Goal: Transaction & Acquisition: Purchase product/service

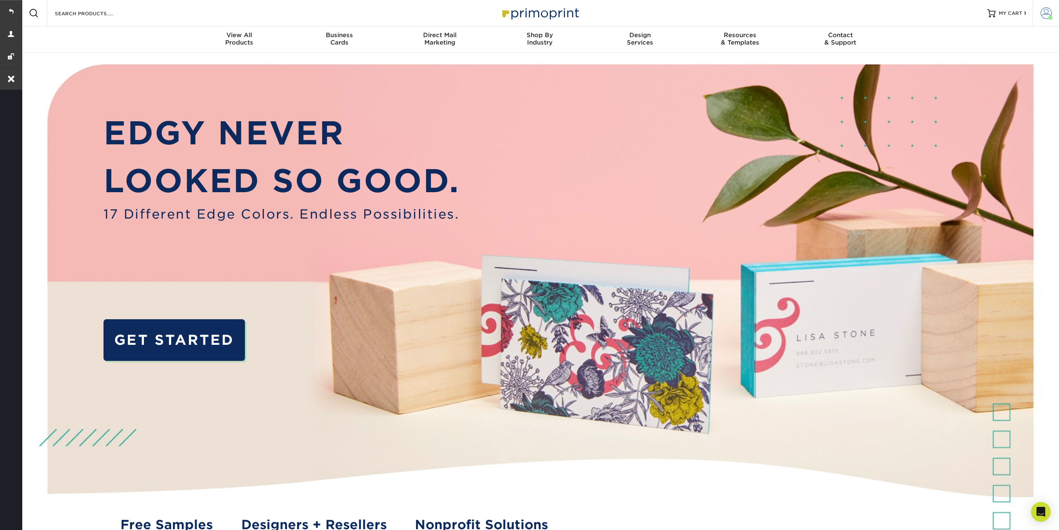
click at [1045, 10] on span at bounding box center [1047, 13] width 12 height 12
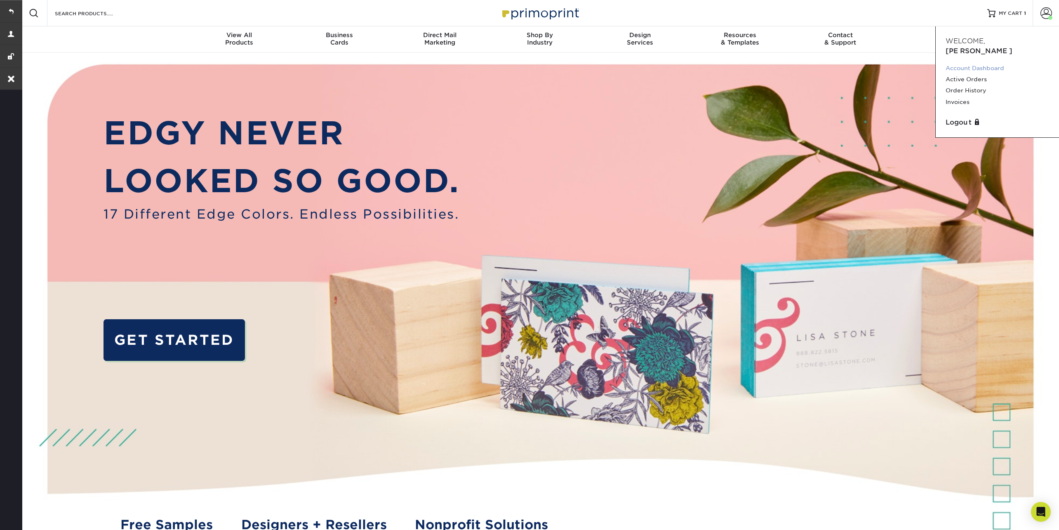
click at [967, 63] on link "Account Dashboard" at bounding box center [998, 68] width 104 height 11
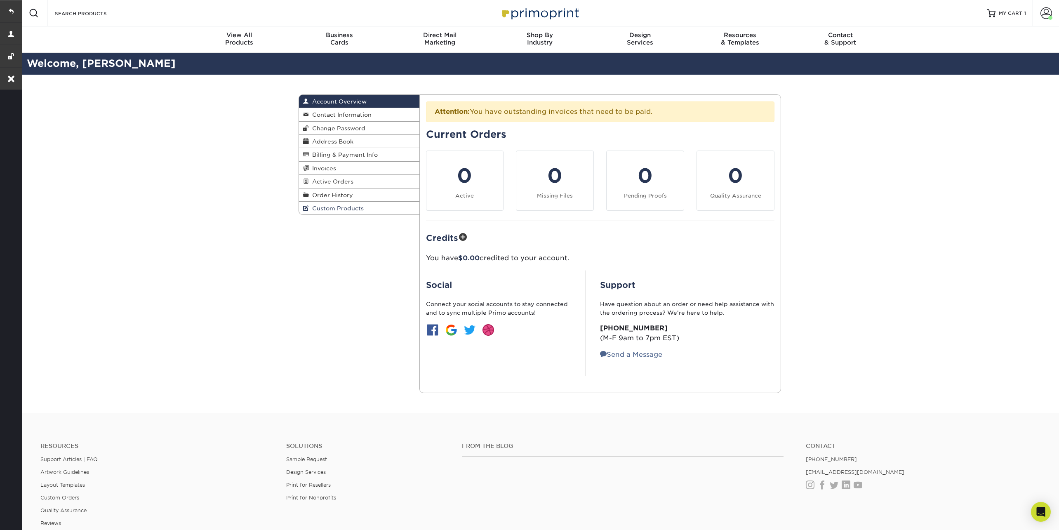
click at [360, 202] on link "Custom Products" at bounding box center [359, 208] width 120 height 13
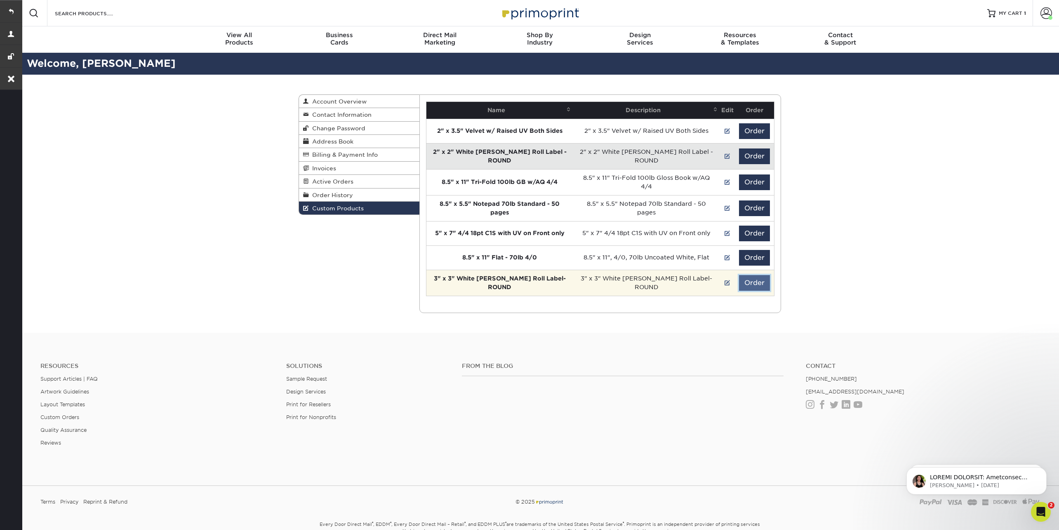
click at [762, 279] on button "Order" at bounding box center [754, 283] width 31 height 16
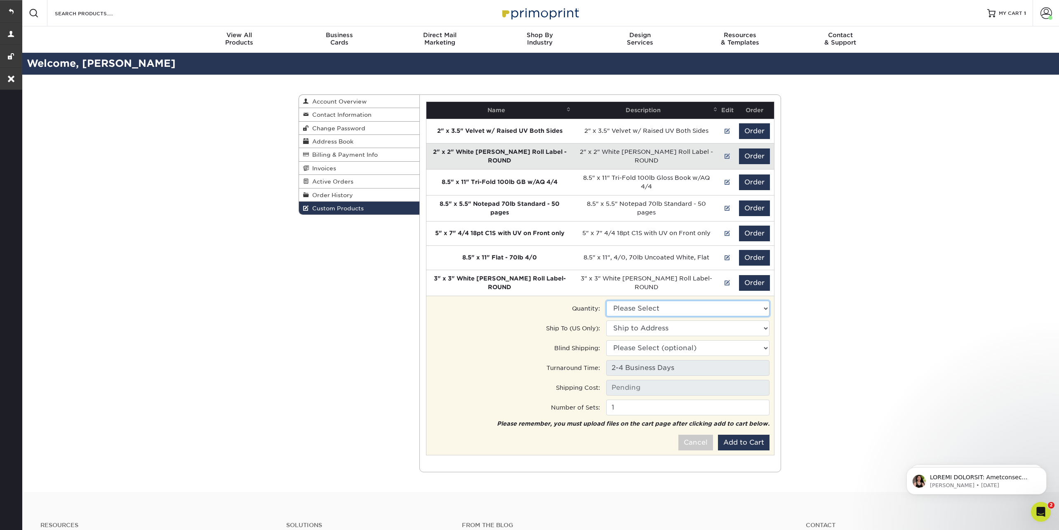
click at [698, 302] on select "Please Select 1000 - $257.84" at bounding box center [687, 309] width 163 height 16
select select "0"
click at [606, 301] on select "Please Select 1000 - $257.84" at bounding box center [687, 309] width 163 height 16
type input "UPS Ground: $12.66"
click at [662, 326] on select "Ship to Address 610 Jetton St, Davidson, NC 10330 Danesway Ln, Cornelius, NC" at bounding box center [687, 329] width 163 height 16
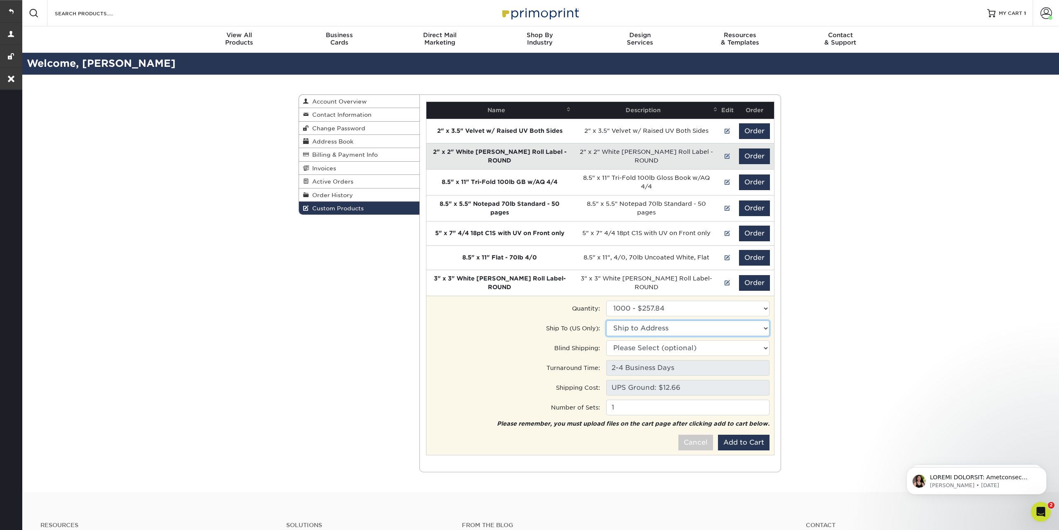
select select "273518"
click at [606, 321] on select "Ship to Address CODA • 610 Jetton St, Davidson, NC Stephenie's House • 10330 Da…" at bounding box center [687, 329] width 163 height 16
click at [661, 345] on select "Please Select (optional) 610 Jetton St, Davidson, NC 10330 Danesway Ln, Corneli…" at bounding box center [687, 348] width 163 height 16
select select "273518"
click at [606, 340] on select "Please Select (optional) CODA • 610 Jetton St, Davidson, NC Stephenie's House •…" at bounding box center [687, 348] width 163 height 16
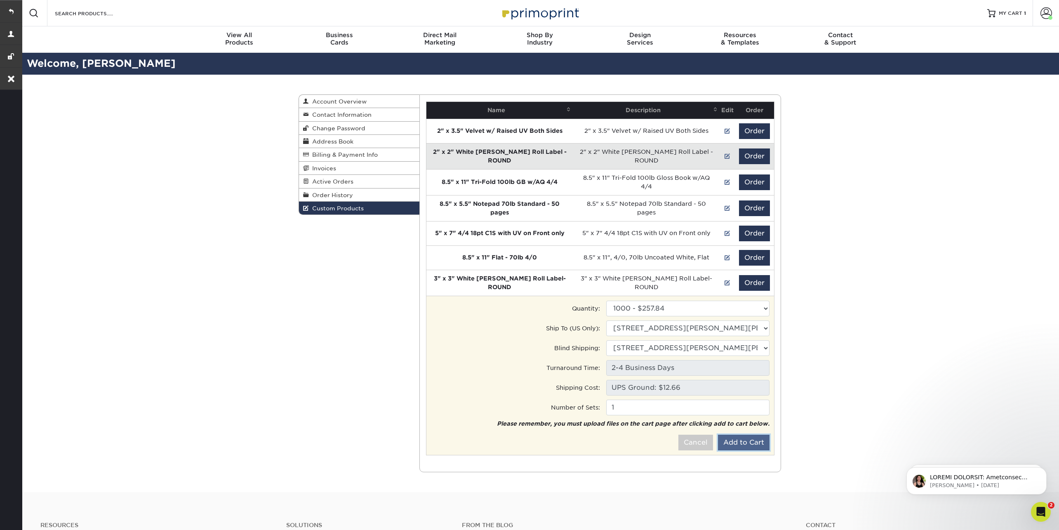
click at [740, 436] on button "Add to Cart" at bounding box center [744, 443] width 52 height 16
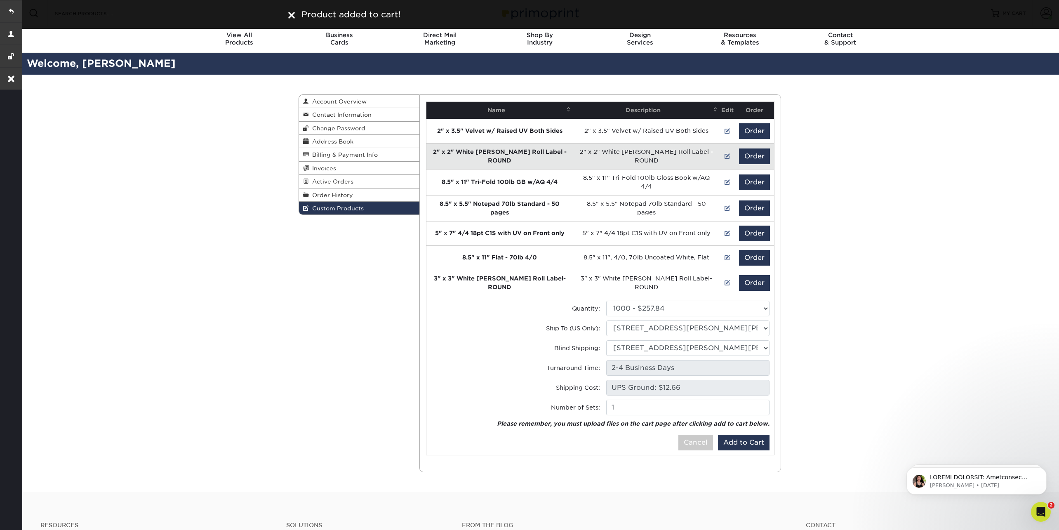
click at [292, 13] on img at bounding box center [291, 15] width 7 height 7
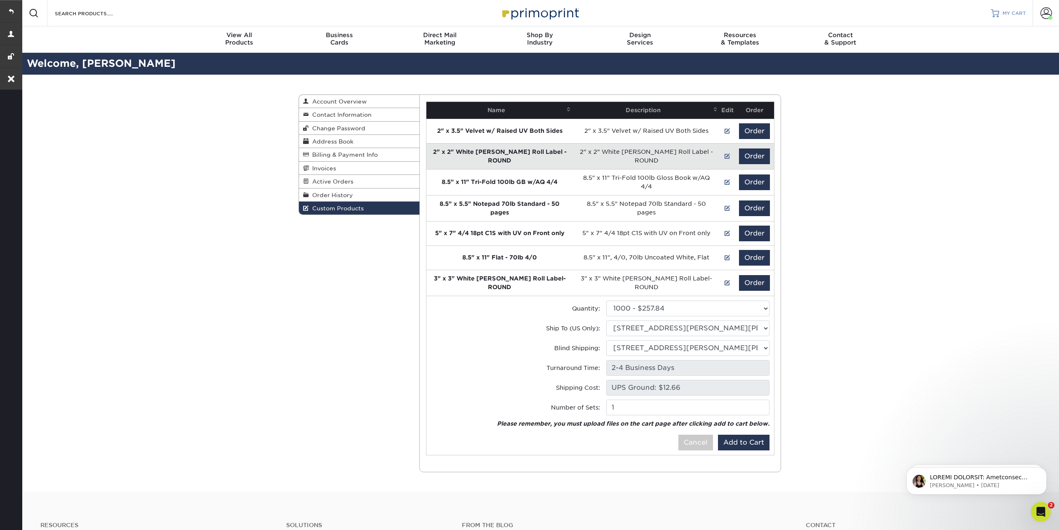
click at [1011, 15] on span "MY CART" at bounding box center [1015, 13] width 24 height 7
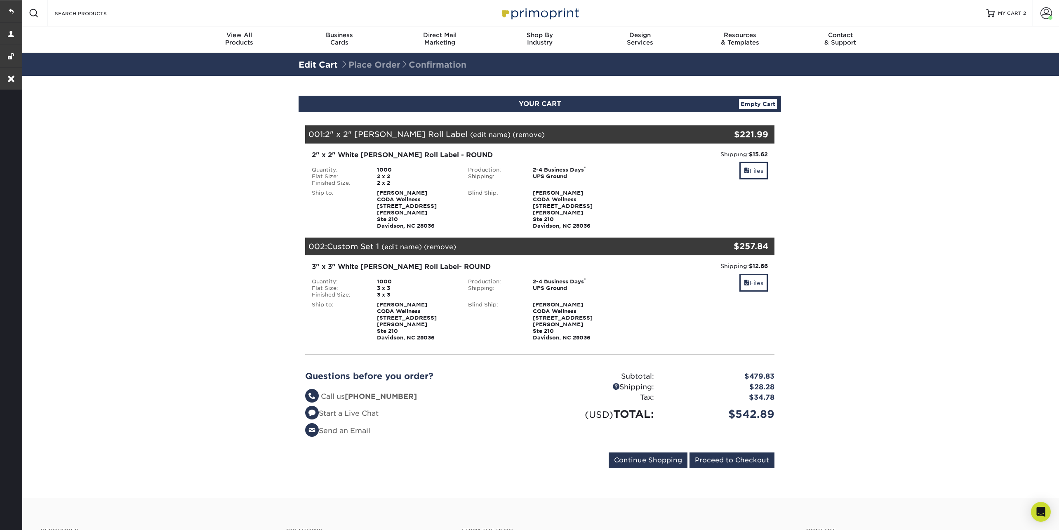
click at [412, 243] on link "(edit name)" at bounding box center [402, 247] width 40 height 8
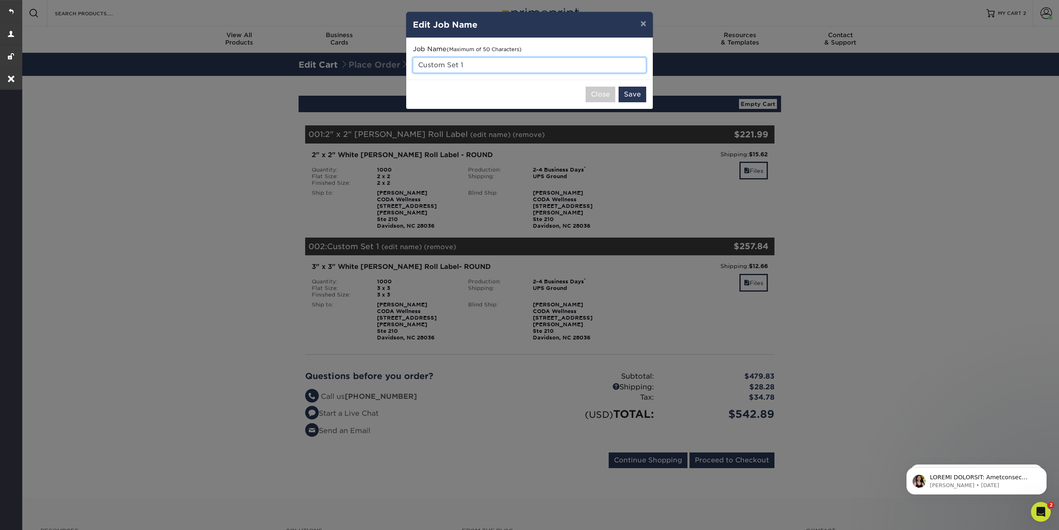
click at [477, 65] on input "Custom Set 1" at bounding box center [530, 65] width 234 height 16
type input "C"
type input "3" x 3" [PERSON_NAME] Roll Label - ROUND"
click at [637, 91] on button "Save" at bounding box center [633, 95] width 28 height 16
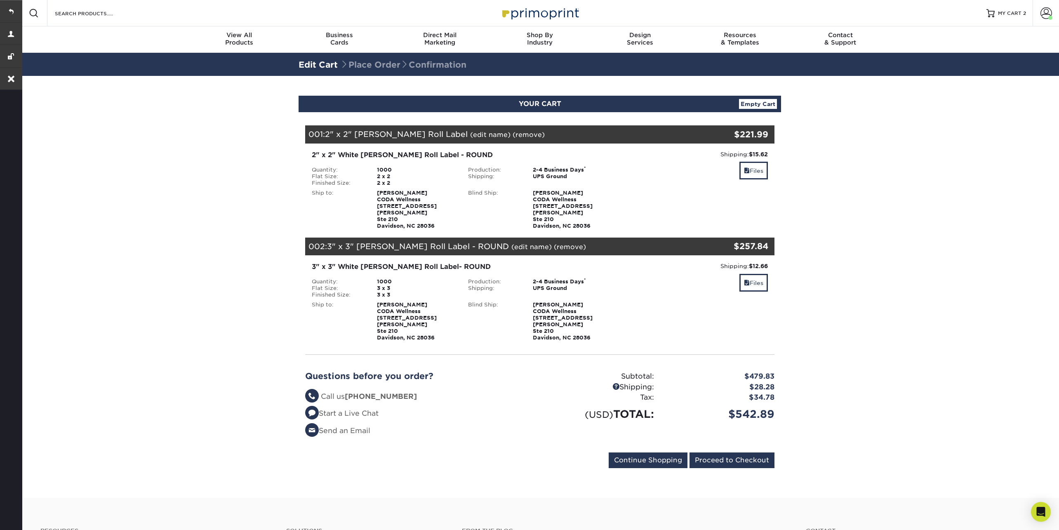
click at [470, 137] on link "(edit name)" at bounding box center [490, 135] width 40 height 8
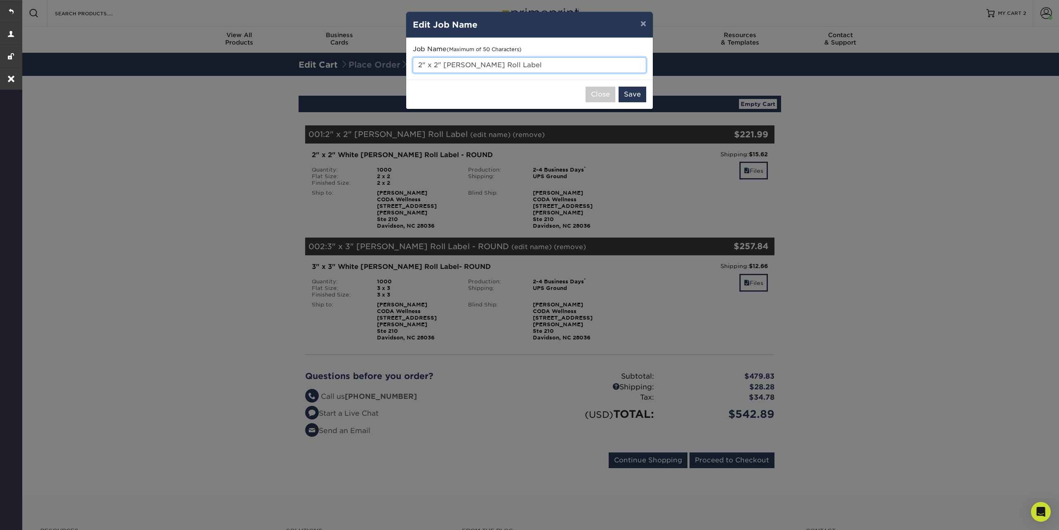
click at [510, 62] on input "2" x 2" Bopp Roll Label" at bounding box center [530, 65] width 234 height 16
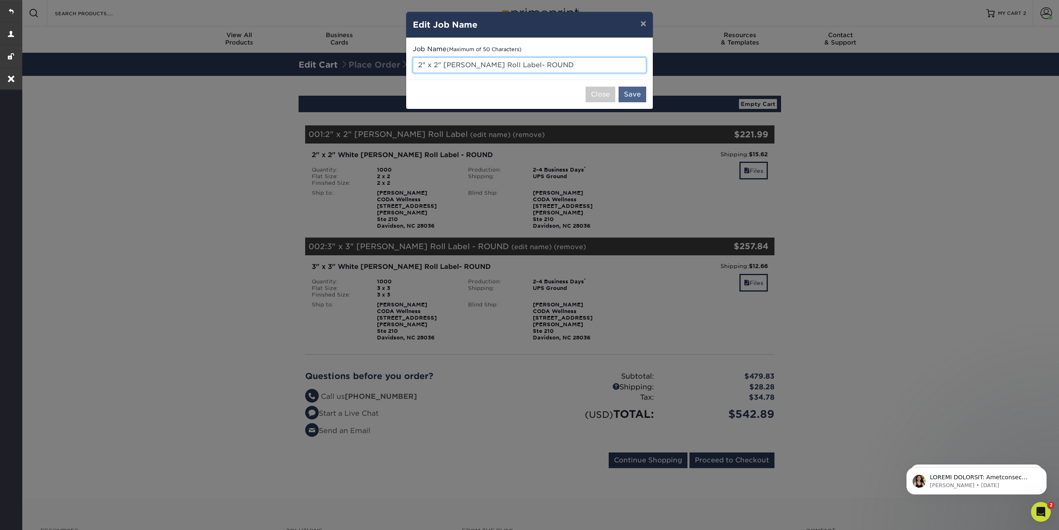
type input "2" x 2" Bopp Roll Label- ROUND"
click at [636, 95] on button "Save" at bounding box center [633, 95] width 28 height 16
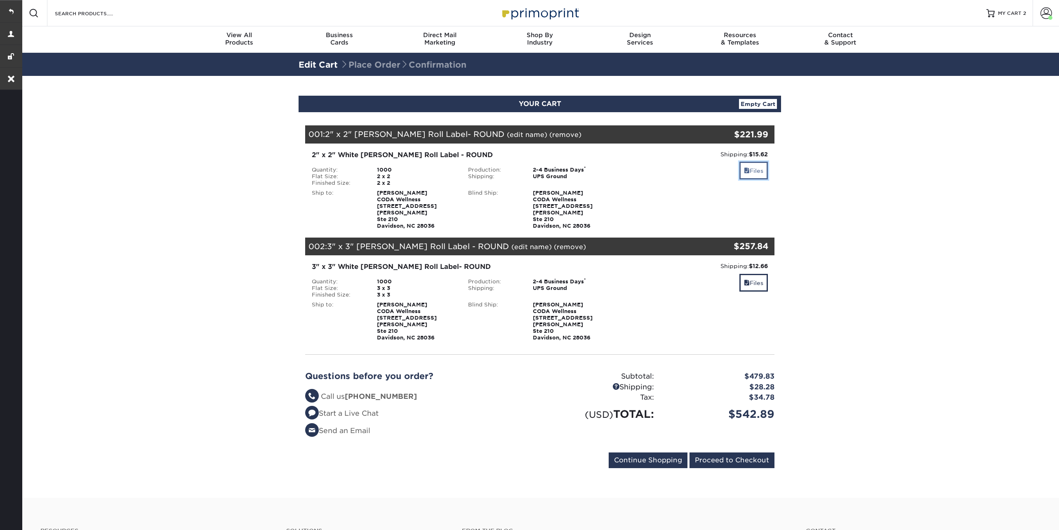
click at [750, 170] on link "Files" at bounding box center [754, 171] width 28 height 18
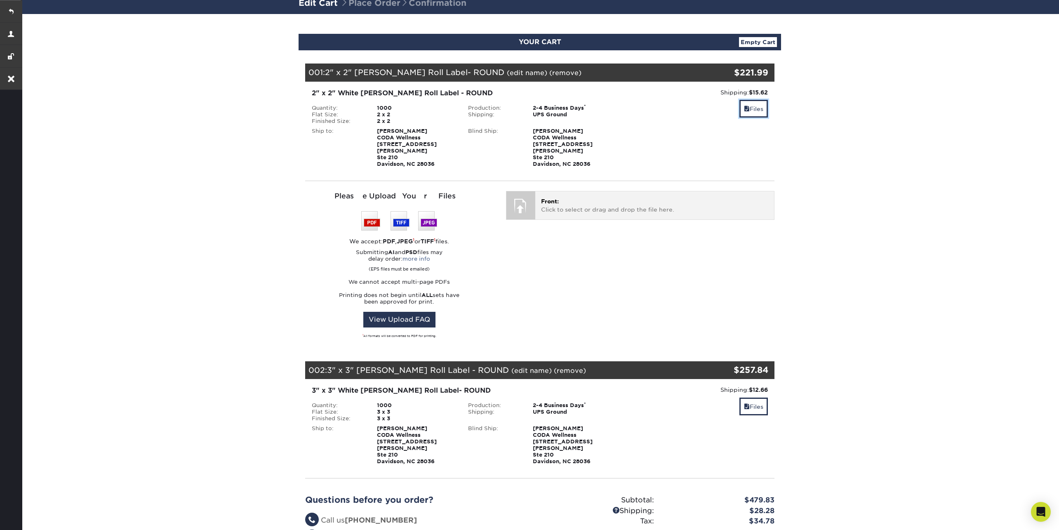
scroll to position [73, 0]
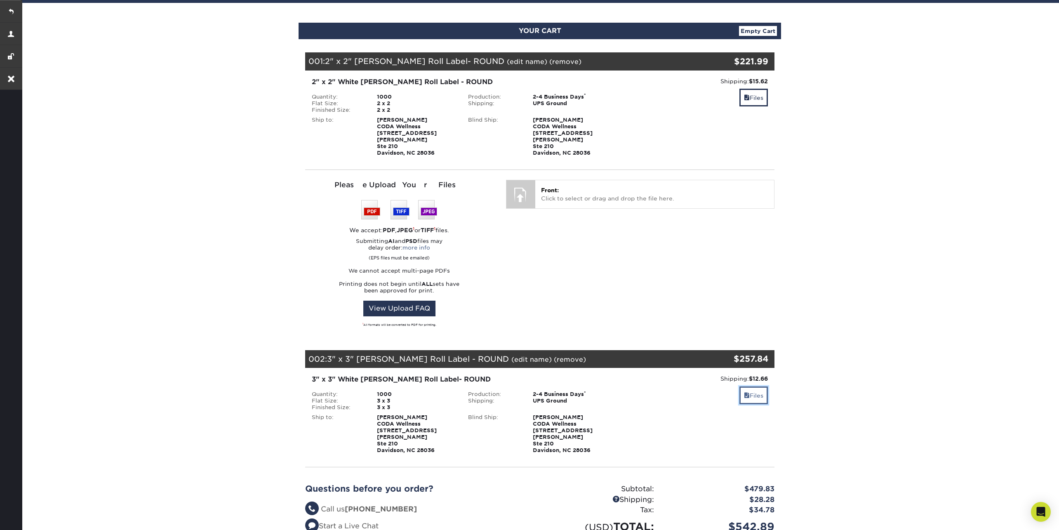
click at [748, 391] on link "Files" at bounding box center [754, 396] width 28 height 18
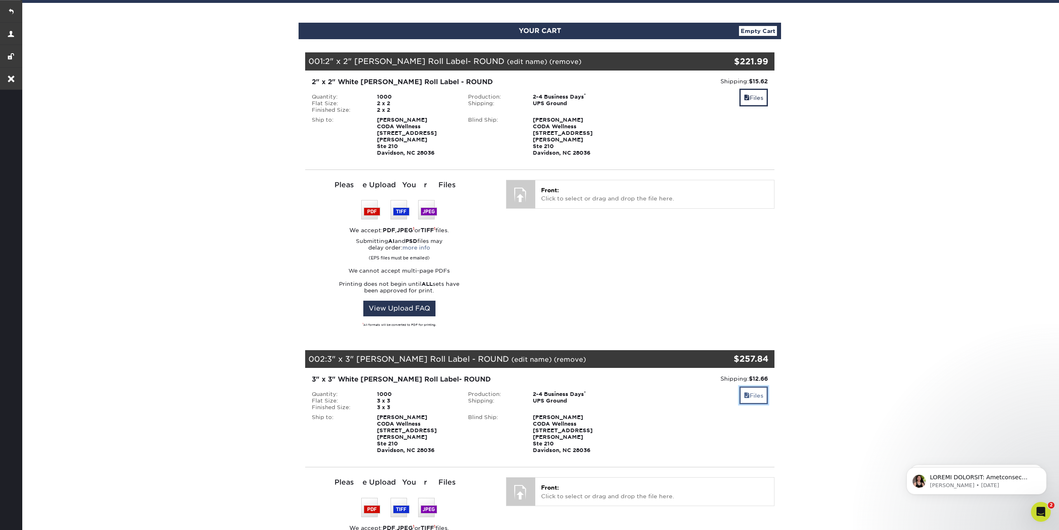
scroll to position [0, 0]
click at [630, 193] on p "Front: Click to select or drag and drop the file here." at bounding box center [654, 194] width 227 height 17
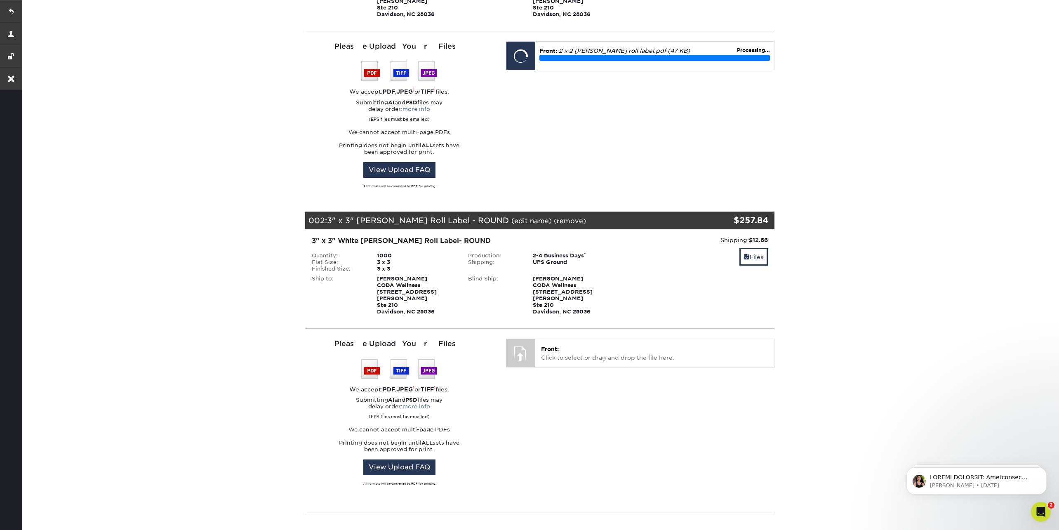
scroll to position [214, 0]
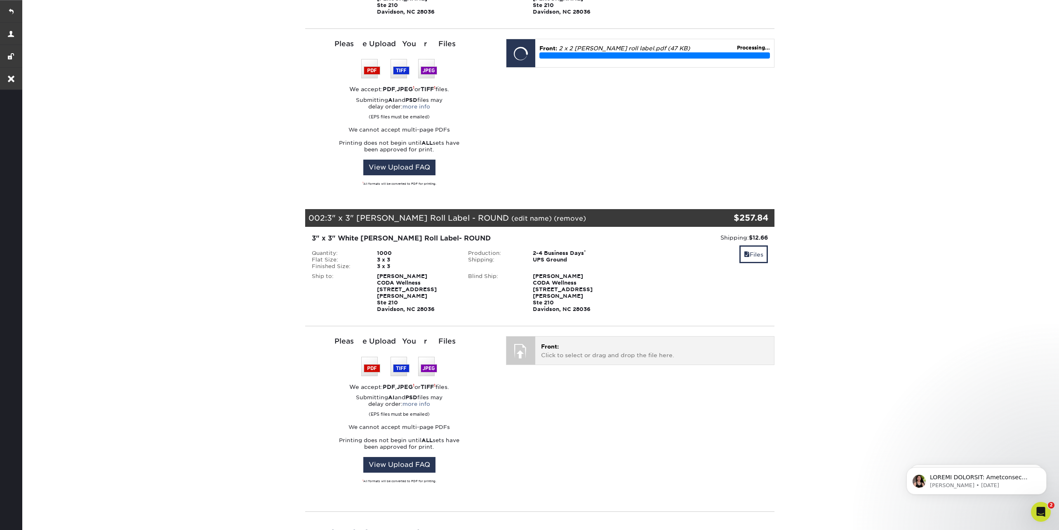
click at [562, 342] on p "Front: Click to select or drag and drop the file here." at bounding box center [654, 350] width 227 height 17
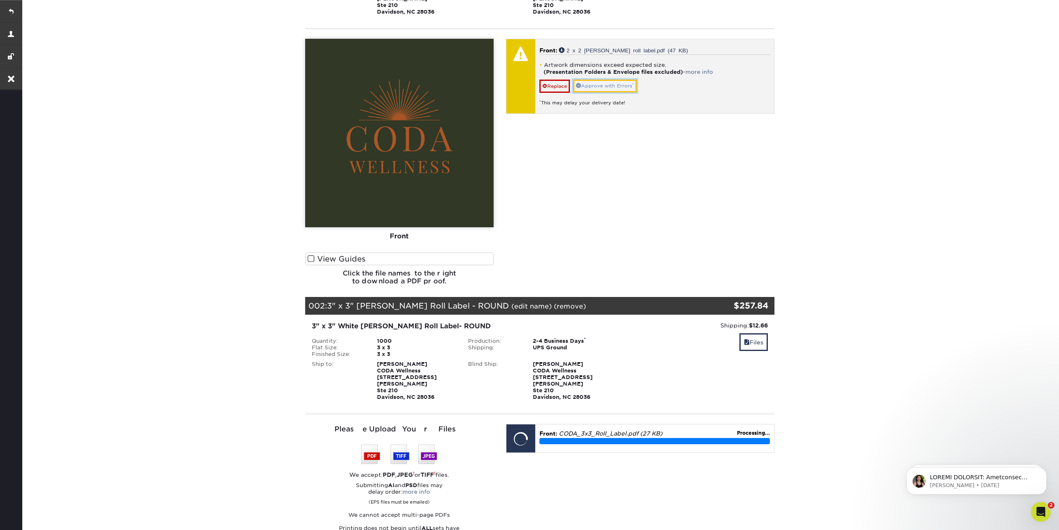
click at [619, 81] on link "Approve with Errors *" at bounding box center [605, 86] width 64 height 13
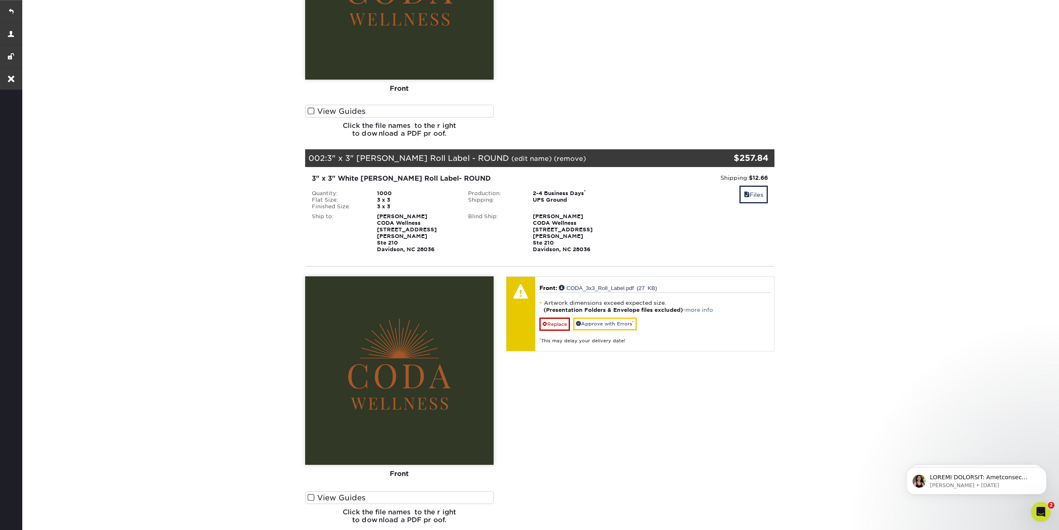
scroll to position [388, 0]
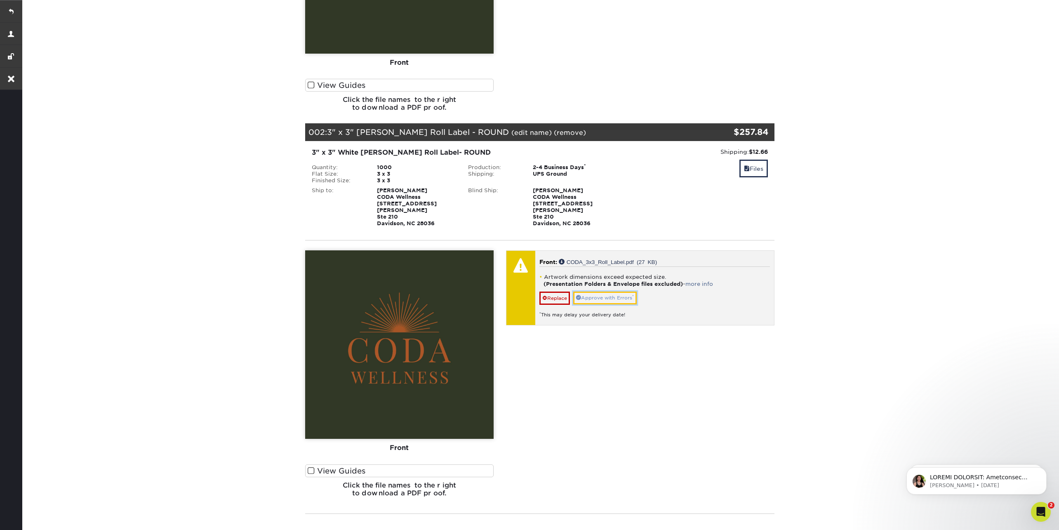
click at [621, 292] on link "Approve with Errors *" at bounding box center [605, 298] width 64 height 13
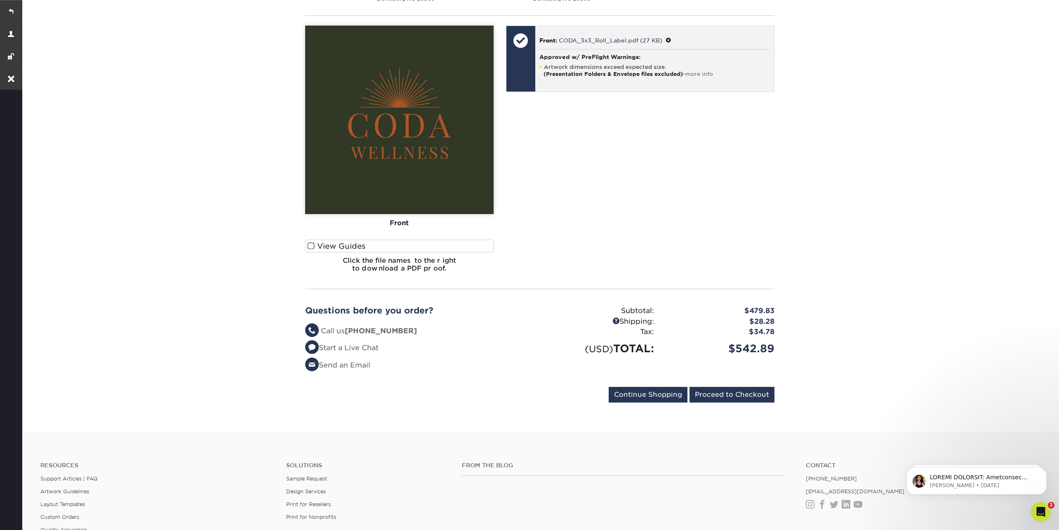
scroll to position [629, 0]
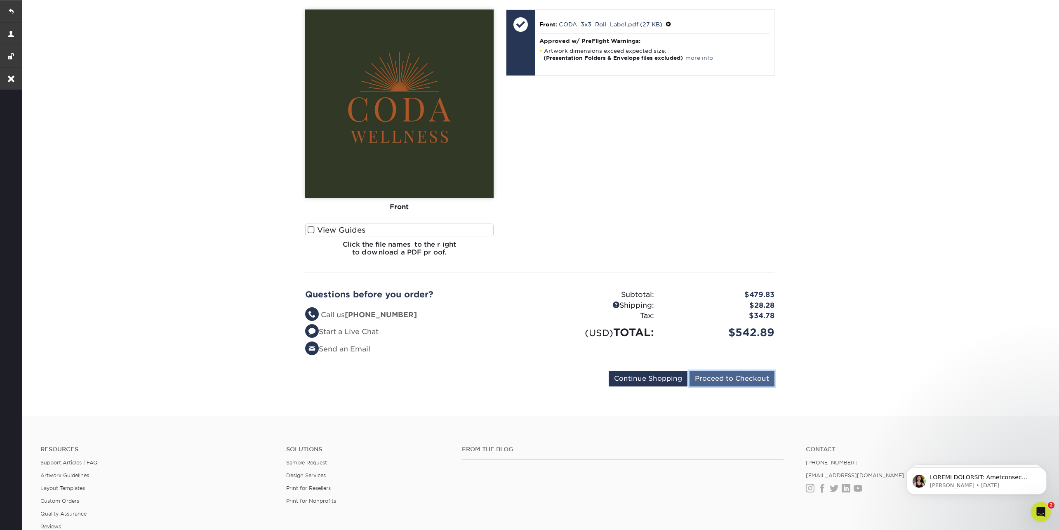
click at [710, 371] on input "Proceed to Checkout" at bounding box center [732, 379] width 85 height 16
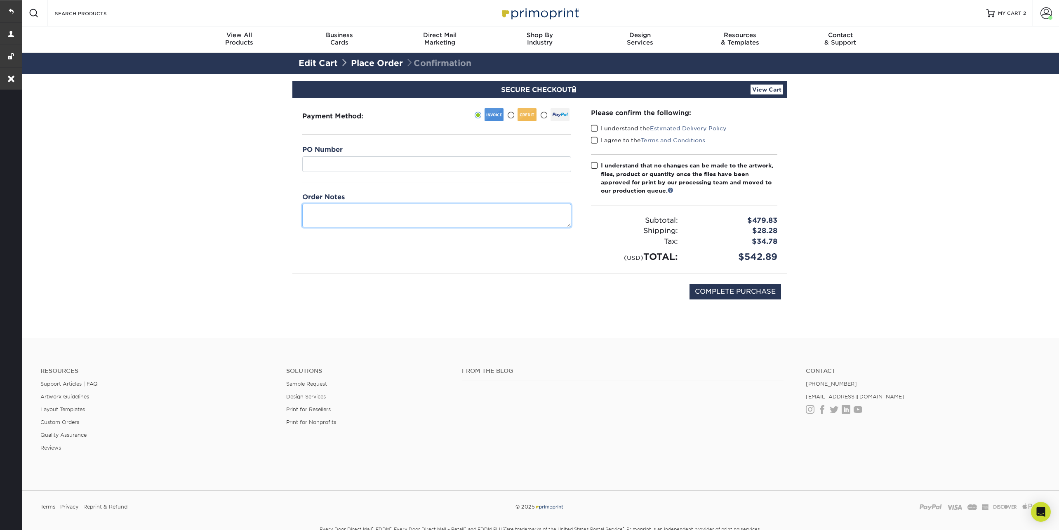
click at [396, 210] on textarea at bounding box center [436, 216] width 269 height 24
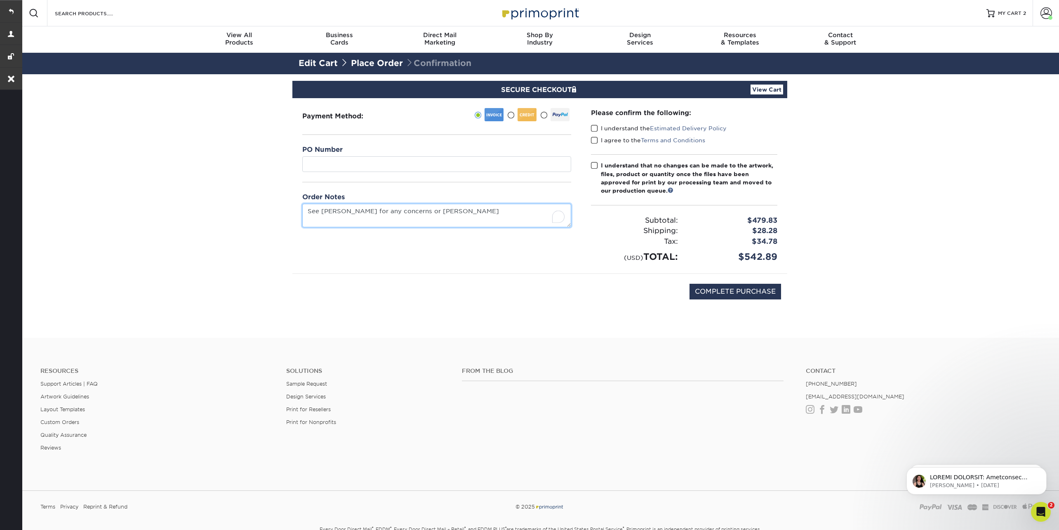
type textarea "See [PERSON_NAME] for any concerns or [PERSON_NAME]"
click at [597, 127] on span at bounding box center [594, 129] width 7 height 8
click at [0, 0] on input "I understand the Estimated Delivery Policy" at bounding box center [0, 0] width 0 height 0
click at [597, 139] on span at bounding box center [594, 141] width 7 height 8
click at [0, 0] on input "I agree to the Terms and Conditions" at bounding box center [0, 0] width 0 height 0
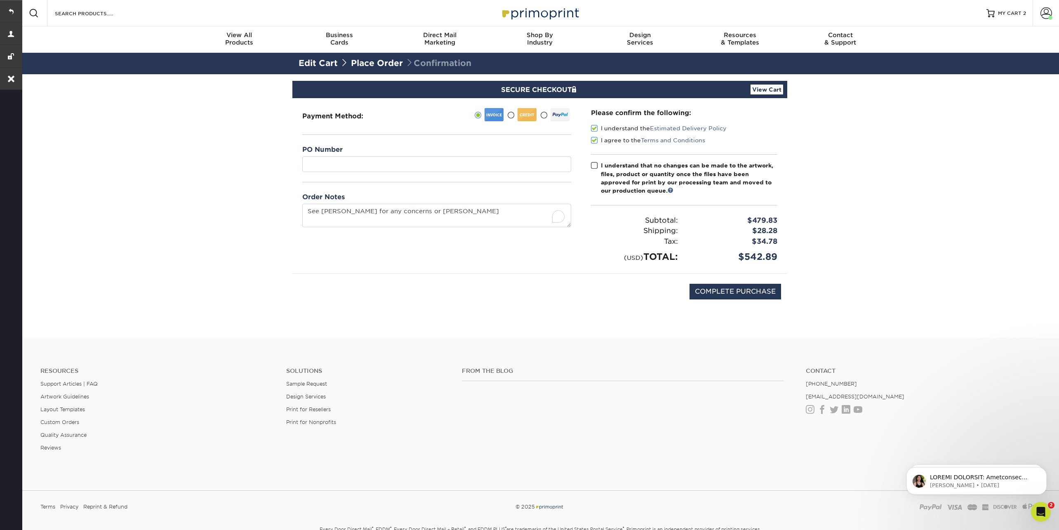
click at [596, 162] on span at bounding box center [594, 166] width 7 height 8
click at [0, 0] on input "I understand that no changes can be made to the artwork, files, product or quan…" at bounding box center [0, 0] width 0 height 0
click at [714, 297] on input "COMPLETE PURCHASE" at bounding box center [736, 292] width 92 height 16
type input "PROCESSING, PLEASE WAIT..."
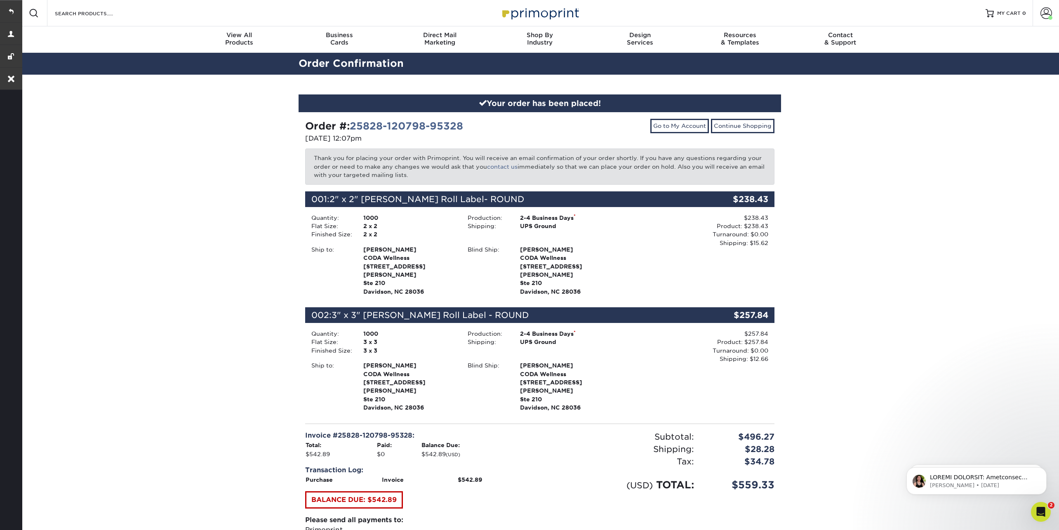
scroll to position [17, 0]
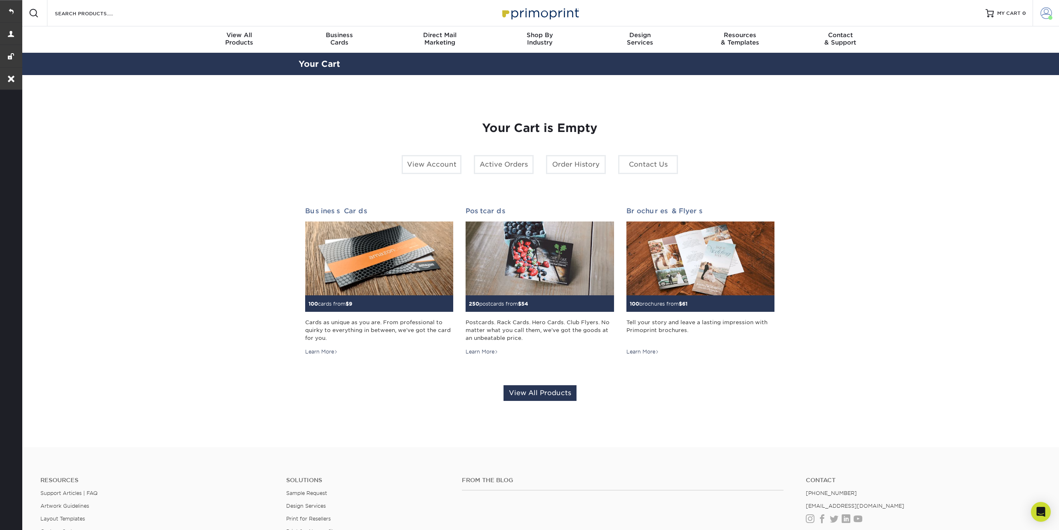
click at [1039, 11] on link "Account" at bounding box center [1046, 13] width 26 height 26
click at [964, 85] on link "Order History" at bounding box center [998, 90] width 104 height 11
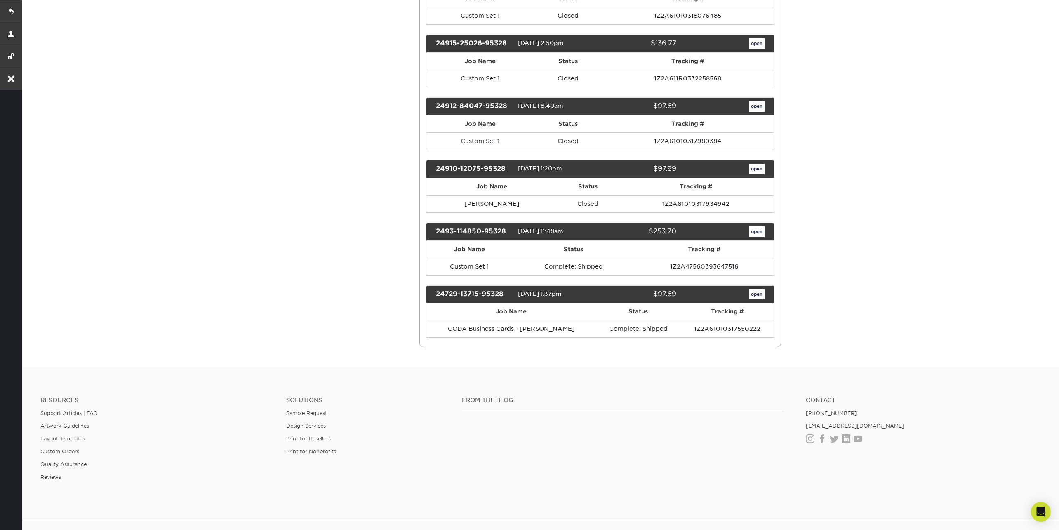
scroll to position [496, 0]
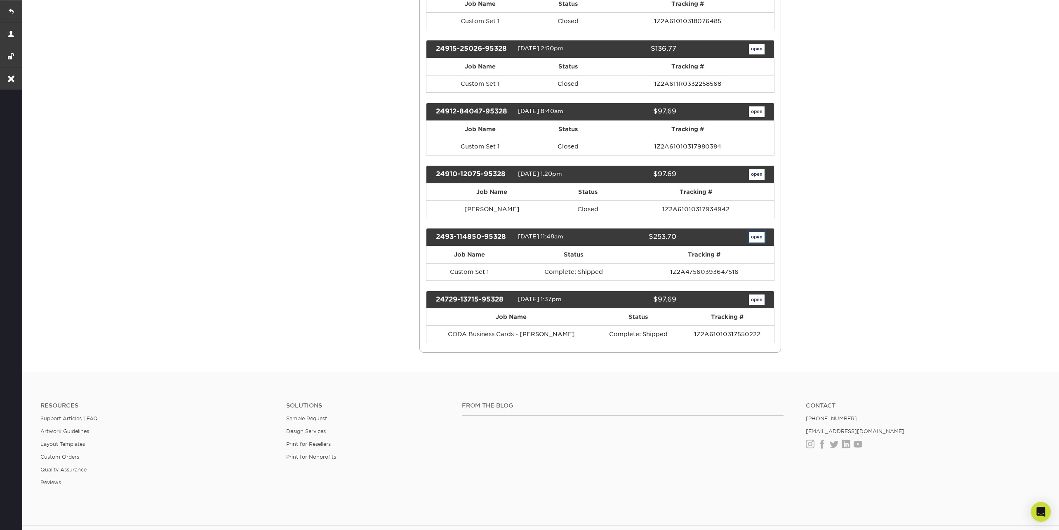
click at [757, 232] on link "open" at bounding box center [757, 237] width 16 height 11
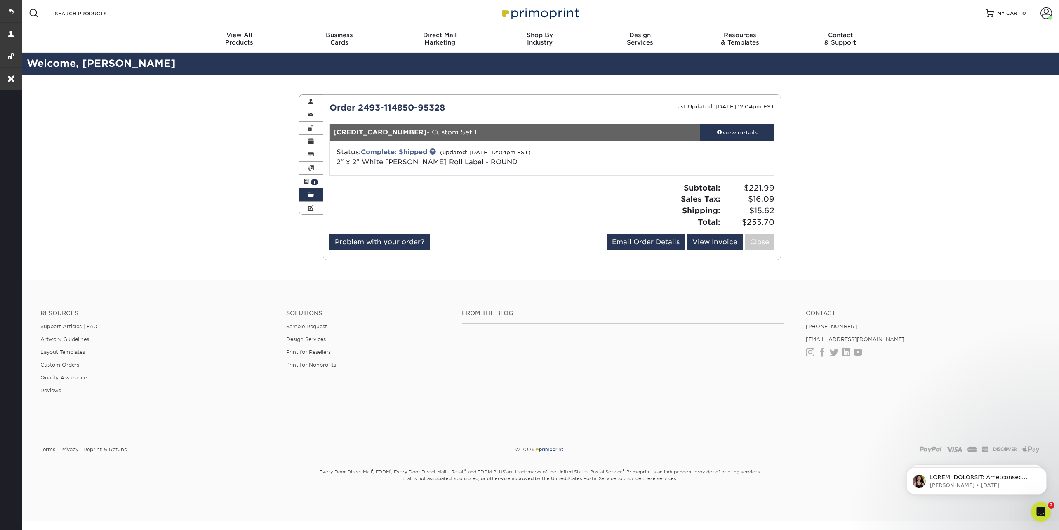
scroll to position [0, 0]
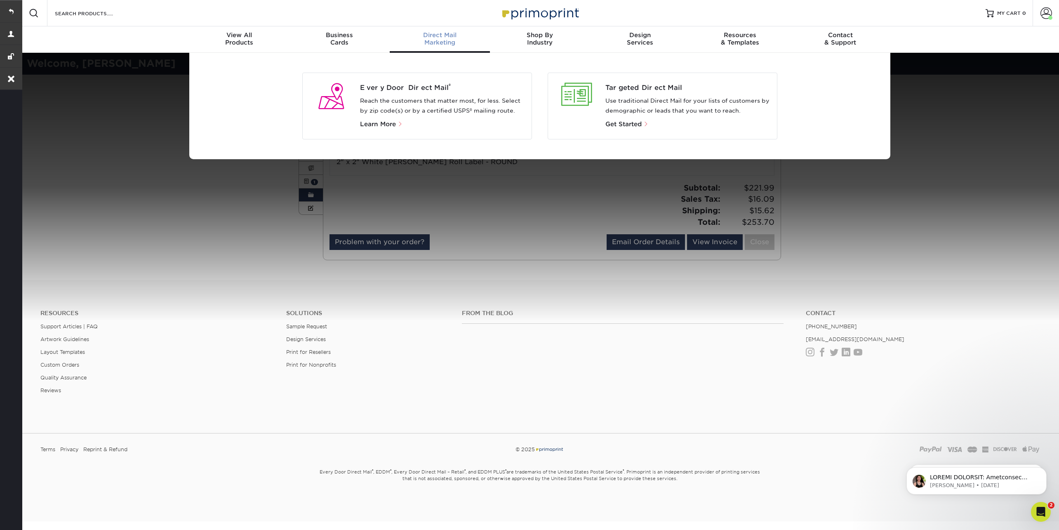
click at [437, 40] on div "Direct Mail Marketing" at bounding box center [440, 38] width 100 height 15
click at [418, 83] on span "Every Door Direct Mail ®" at bounding box center [442, 88] width 165 height 10
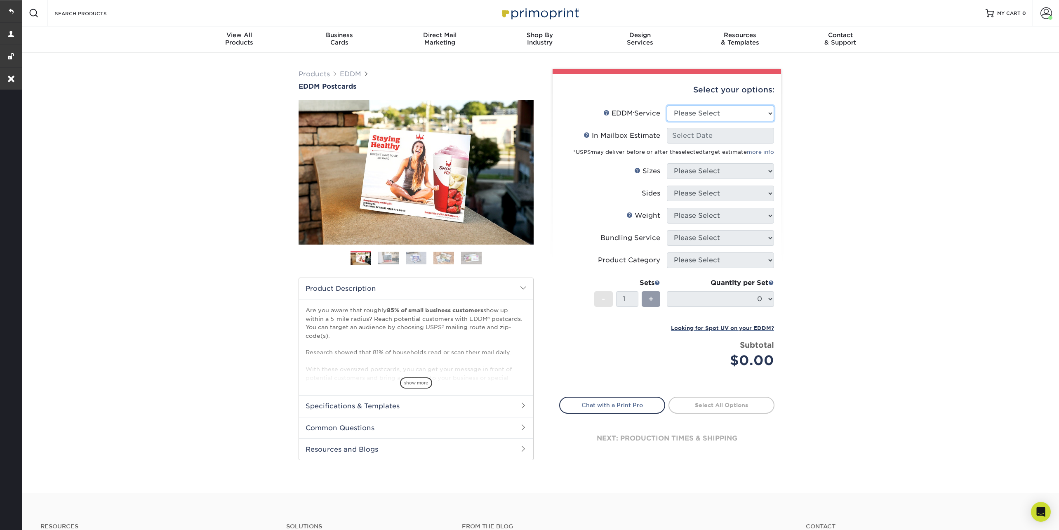
click at [707, 106] on select "Please Select Full Service Print Only" at bounding box center [720, 114] width 107 height 16
select select "full_service"
click at [667, 106] on select "Please Select Full Service Print Only" at bounding box center [720, 114] width 107 height 16
select select "-1"
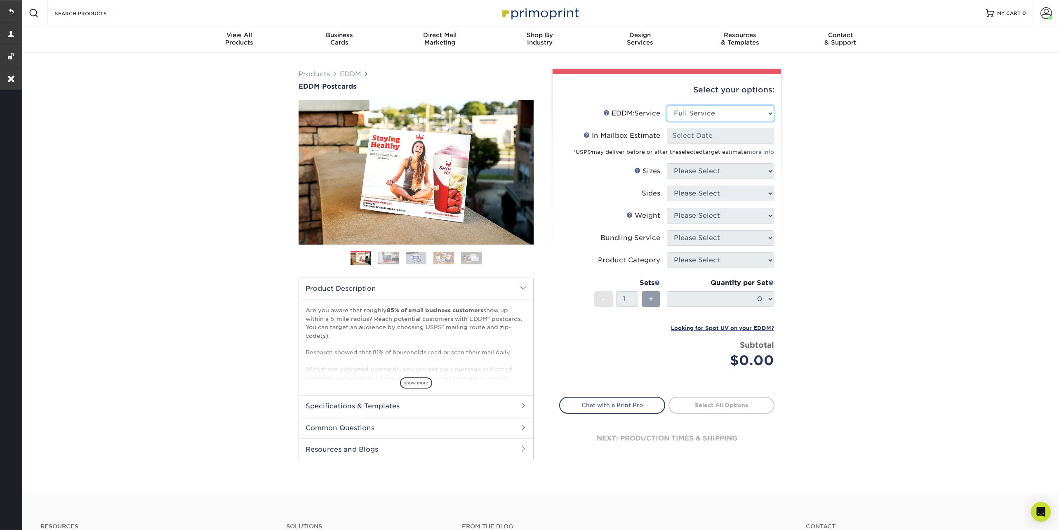
select select "-1"
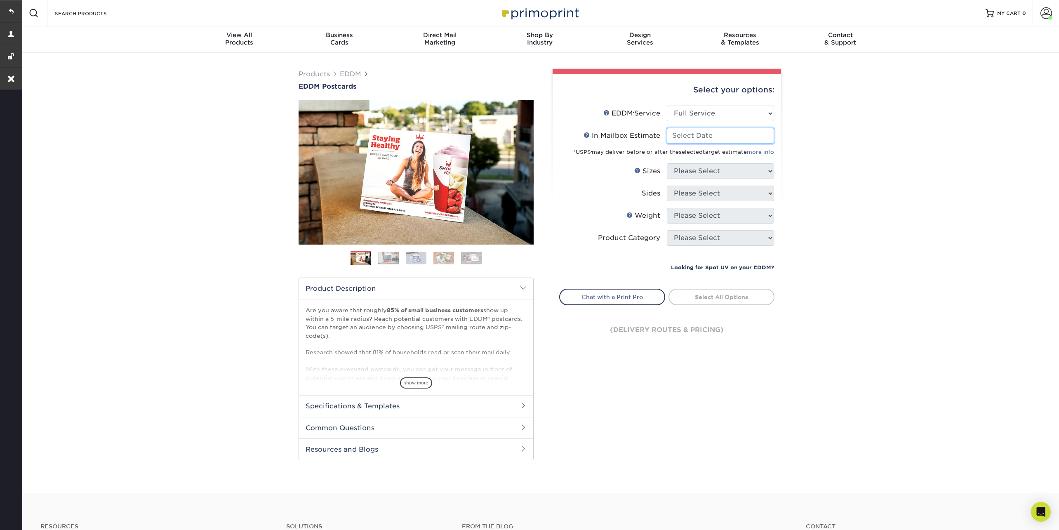
click at [691, 137] on input "In Mailbox Estimate Help In Mailbox Estimate" at bounding box center [720, 136] width 107 height 16
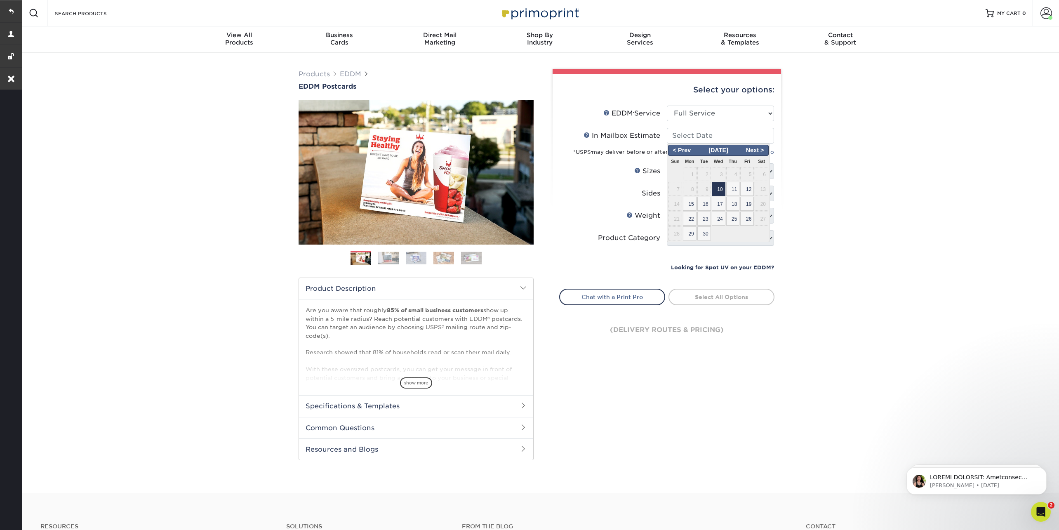
click at [720, 188] on span "10" at bounding box center [719, 189] width 14 height 14
type input "2025-09-10"
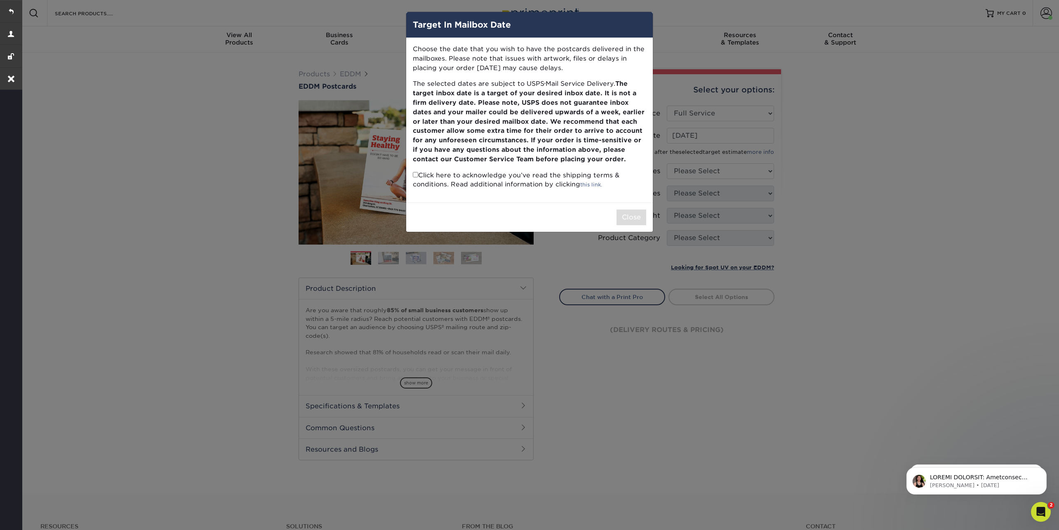
click at [415, 172] on input "checkbox" at bounding box center [415, 174] width 5 height 5
checkbox input "true"
click at [637, 219] on button "Close" at bounding box center [632, 218] width 30 height 16
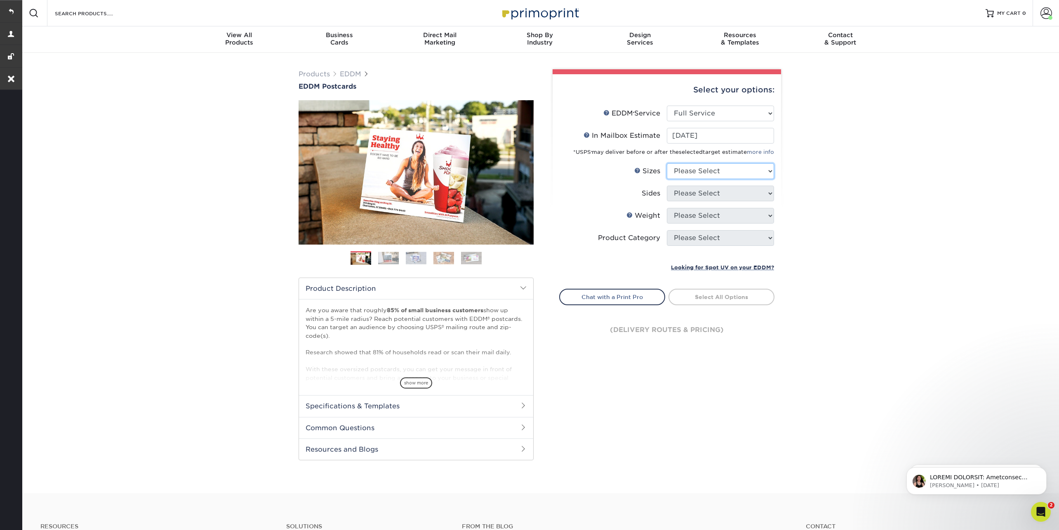
click at [710, 170] on select "Please Select 4.5" x 12" 6" x 12" 6.5" x 8" 6.5" x 9" 6.5" x 12" 7" x 8.5" 8" x…" at bounding box center [720, 171] width 107 height 16
select select "6.50x8.00"
click at [667, 163] on select "Please Select 4.5" x 12" 6" x 12" 6.5" x 8" 6.5" x 9" 6.5" x 12" 7" x 8.5" 8" x…" at bounding box center [720, 171] width 107 height 16
click at [689, 170] on select "Please Select 4.5" x 12" 6" x 12" 6.5" x 8" 6.5" x 9" 6.5" x 12" 7" x 8.5" 8" x…" at bounding box center [720, 171] width 107 height 16
click at [667, 163] on select "Please Select 4.5" x 12" 6" x 12" 6.5" x 8" 6.5" x 9" 6.5" x 12" 7" x 8.5" 8" x…" at bounding box center [720, 171] width 107 height 16
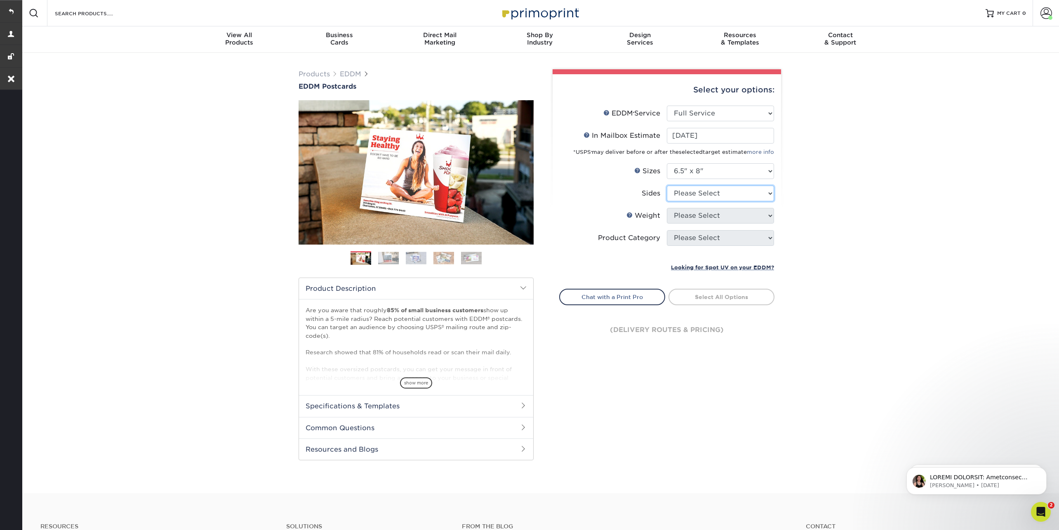
click at [683, 189] on select "Please Select Print Both Sides Print Front Only" at bounding box center [720, 194] width 107 height 16
select select "13abbda7-1d64-4f25-8bb2-c179b224825d"
click at [667, 186] on select "Please Select Print Both Sides Print Front Only" at bounding box center [720, 194] width 107 height 16
click at [688, 220] on select "Please Select 16PT 14PT" at bounding box center [720, 216] width 107 height 16
select select "16PT"
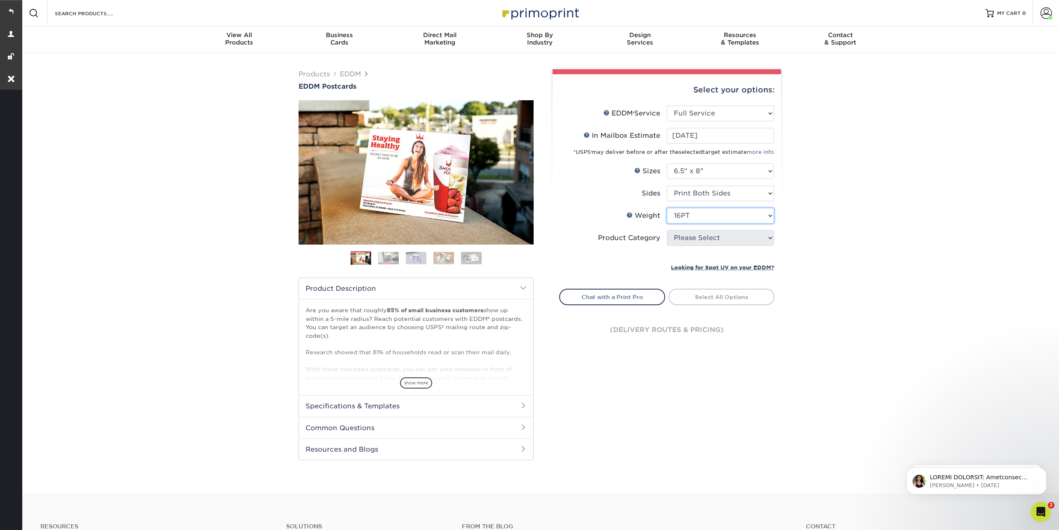
click at [667, 208] on select "Please Select 16PT 14PT" at bounding box center [720, 216] width 107 height 16
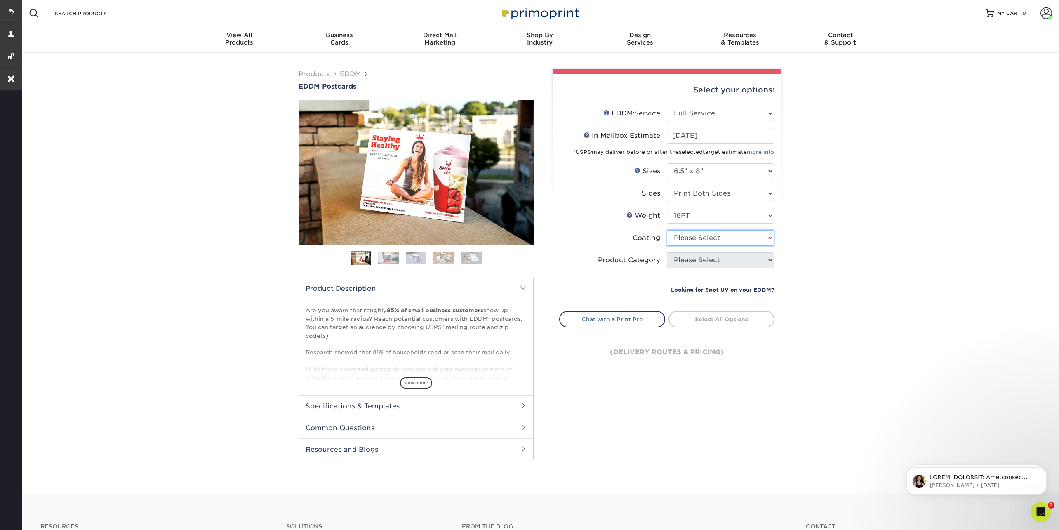
click at [687, 244] on select at bounding box center [720, 238] width 107 height 16
select select "121bb7b5-3b4d-429f-bd8d-bbf80e953313"
click at [667, 230] on select at bounding box center [720, 238] width 107 height 16
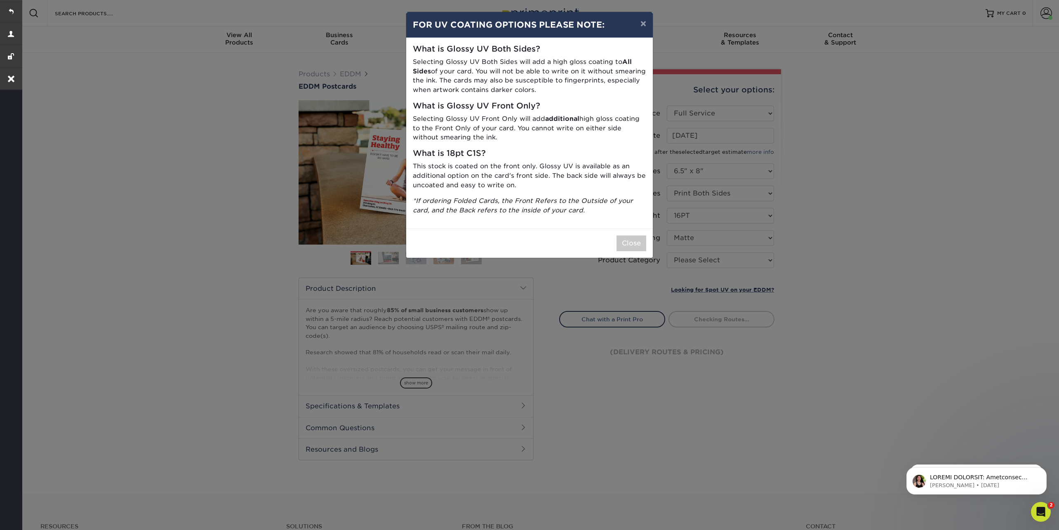
click at [653, 245] on div "Close" at bounding box center [529, 243] width 247 height 29
click at [634, 245] on button "Close" at bounding box center [632, 244] width 30 height 16
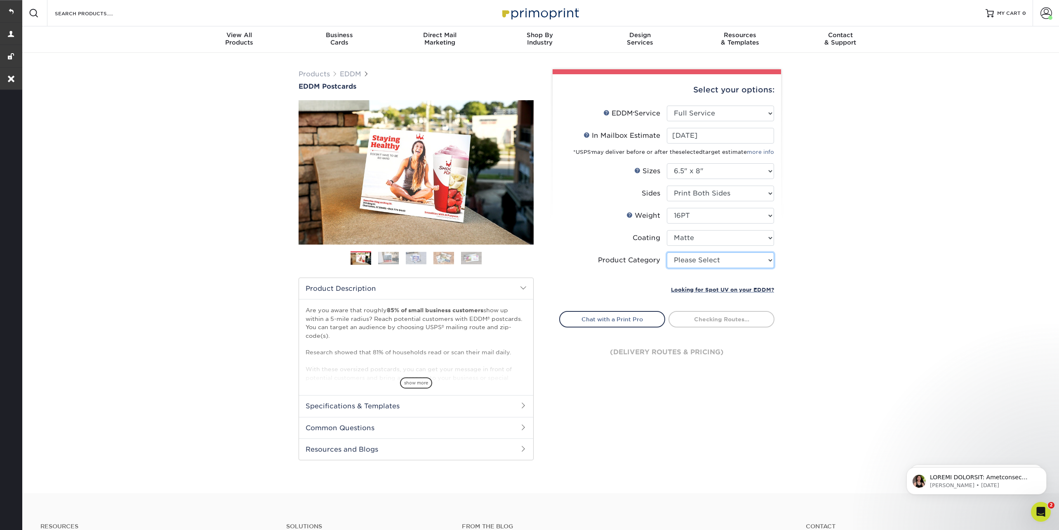
click at [696, 260] on select "Please Select Postcards" at bounding box center [720, 260] width 107 height 16
select select "9b7272e0-d6c8-4c3c-8e97-d3a1bcdab858"
click at [667, 252] on select "Please Select Postcards" at bounding box center [720, 260] width 107 height 16
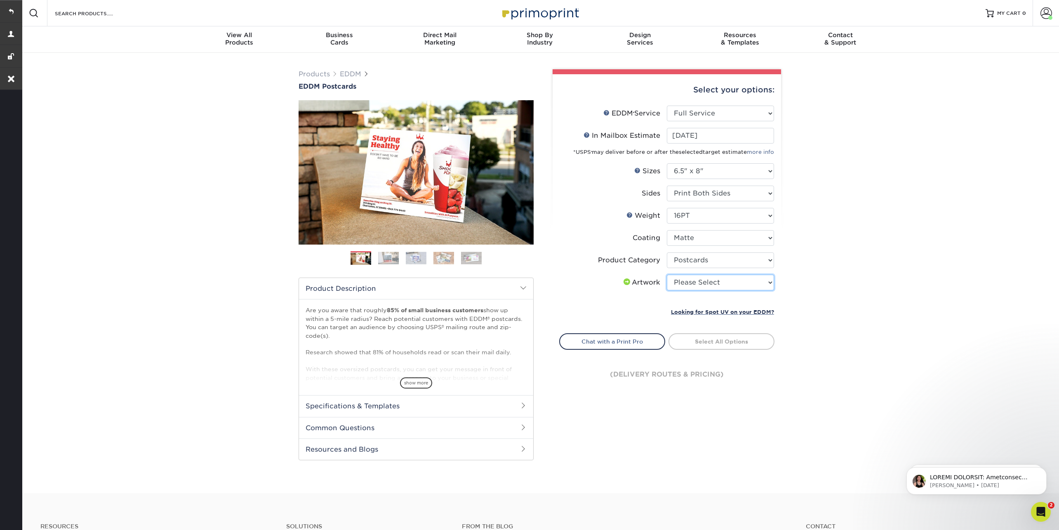
click at [692, 282] on select "Please Select I will upload files I need a design - $150" at bounding box center [720, 283] width 107 height 16
select select "upload"
click at [667, 275] on select "Please Select I will upload files I need a design - $150" at bounding box center [720, 283] width 107 height 16
click at [707, 338] on link "Select Routes" at bounding box center [722, 340] width 106 height 15
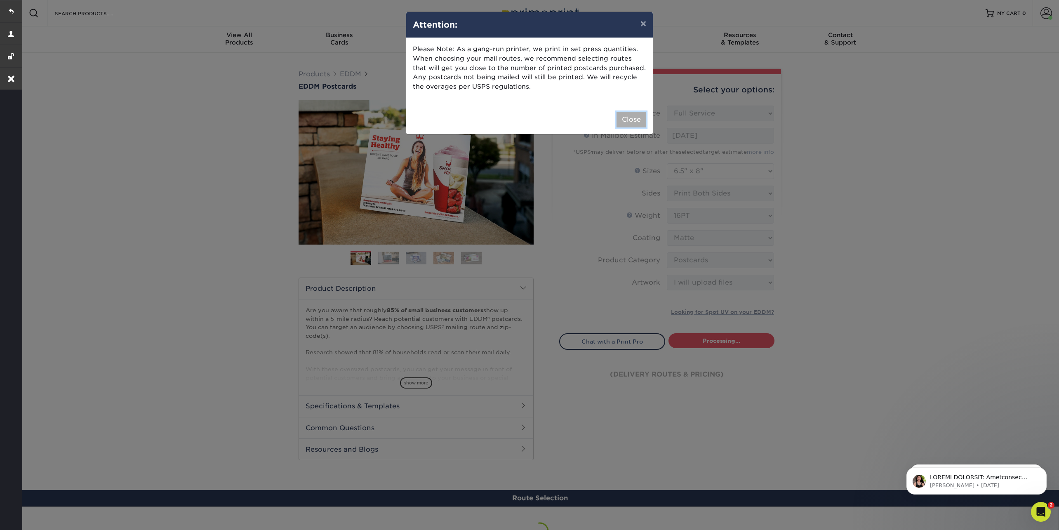
click at [629, 123] on button "Close" at bounding box center [632, 120] width 30 height 16
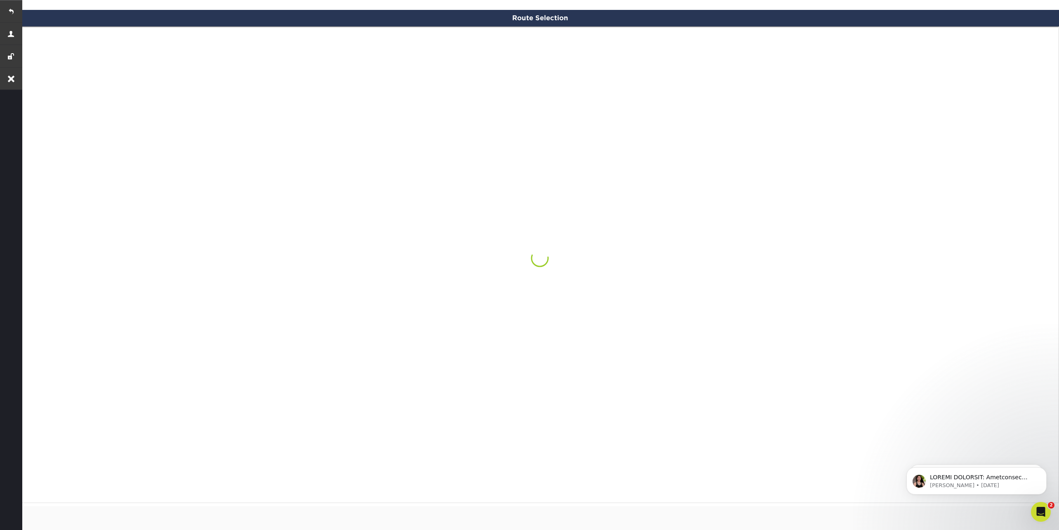
scroll to position [478, 0]
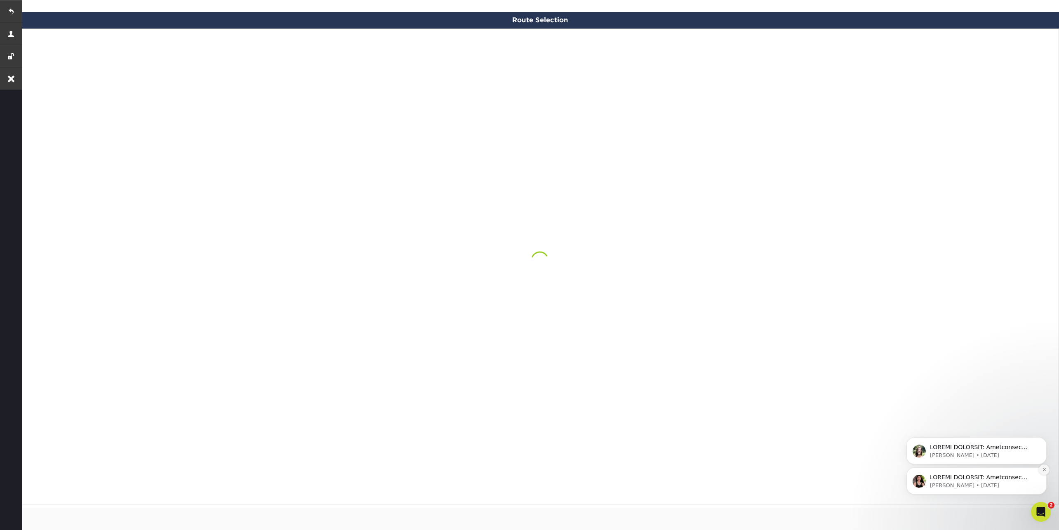
click at [1044, 471] on icon "Dismiss notification" at bounding box center [1045, 469] width 5 height 5
click at [1045, 471] on icon "Dismiss notification" at bounding box center [1045, 469] width 5 height 5
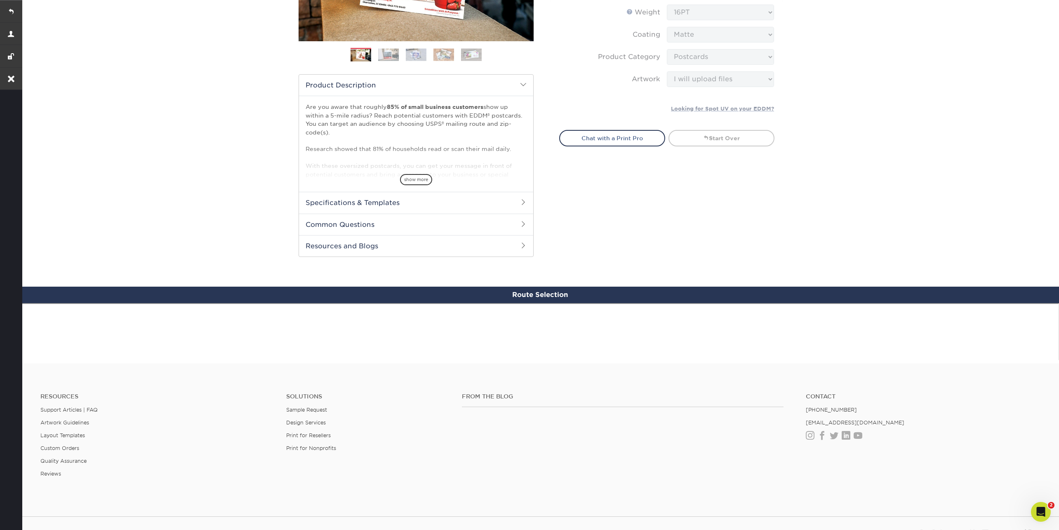
scroll to position [418, 0]
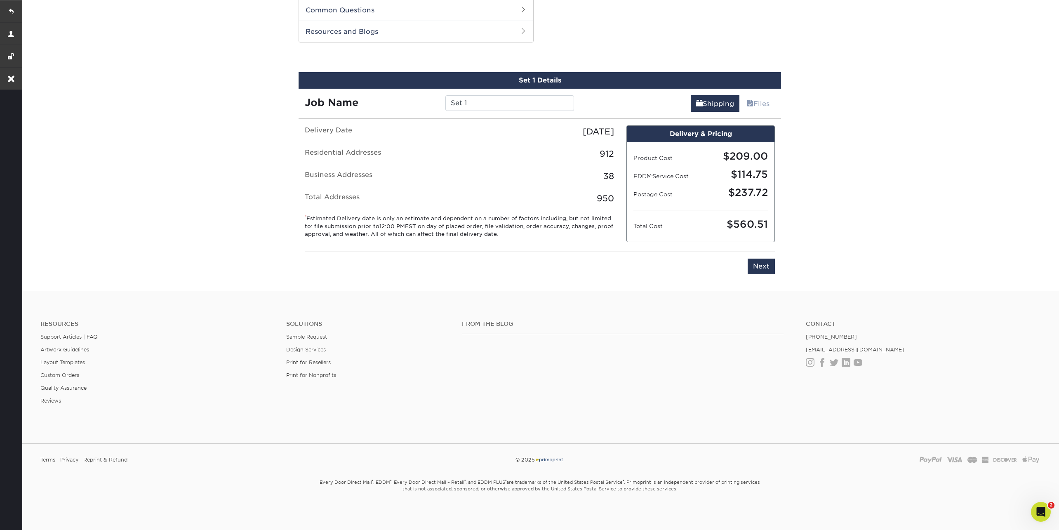
click at [762, 273] on div "Please enter job name and select desired turnaround time, shipping address and …" at bounding box center [540, 263] width 483 height 36
click at [760, 267] on input "Next" at bounding box center [761, 267] width 27 height 16
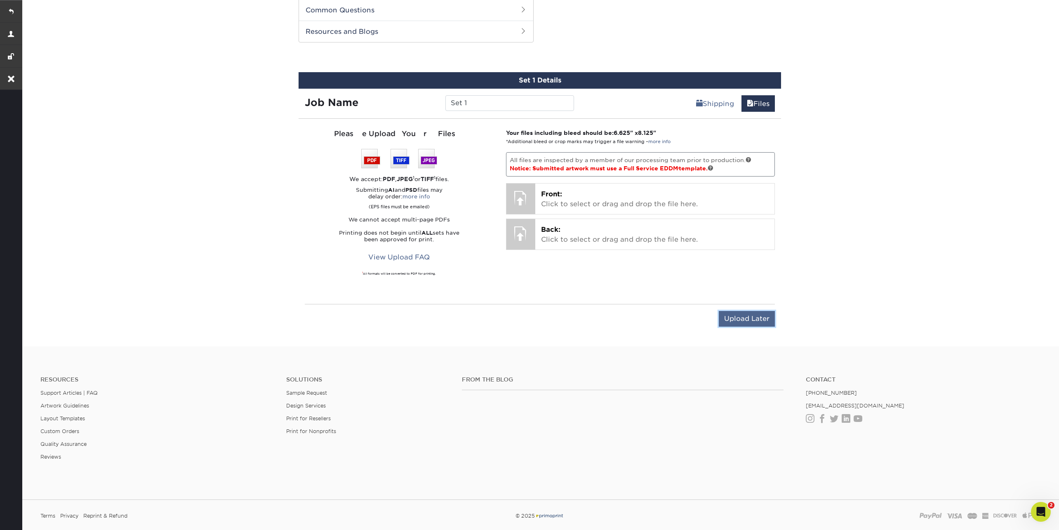
click at [743, 316] on input "Upload Later" at bounding box center [747, 319] width 56 height 16
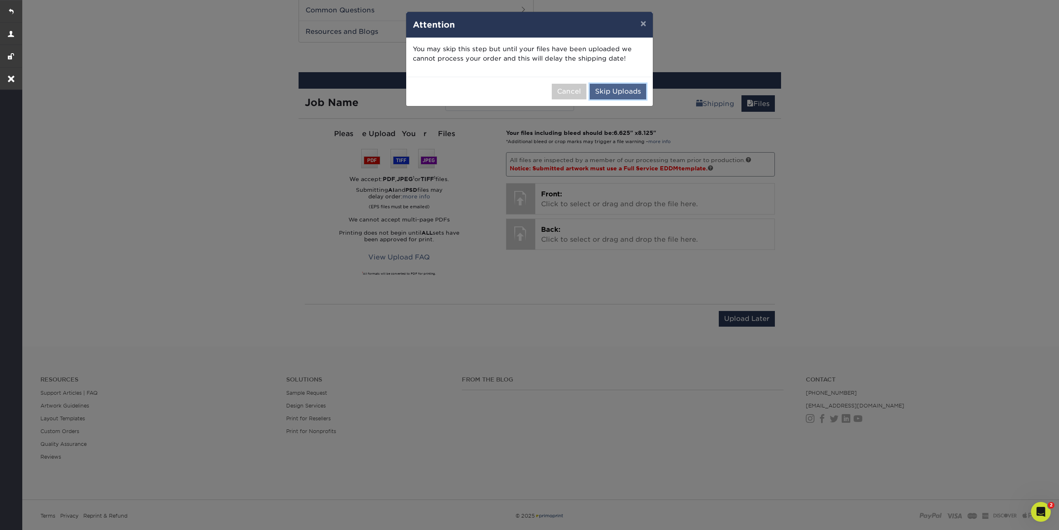
click at [616, 92] on button "Skip Uploads" at bounding box center [618, 92] width 57 height 16
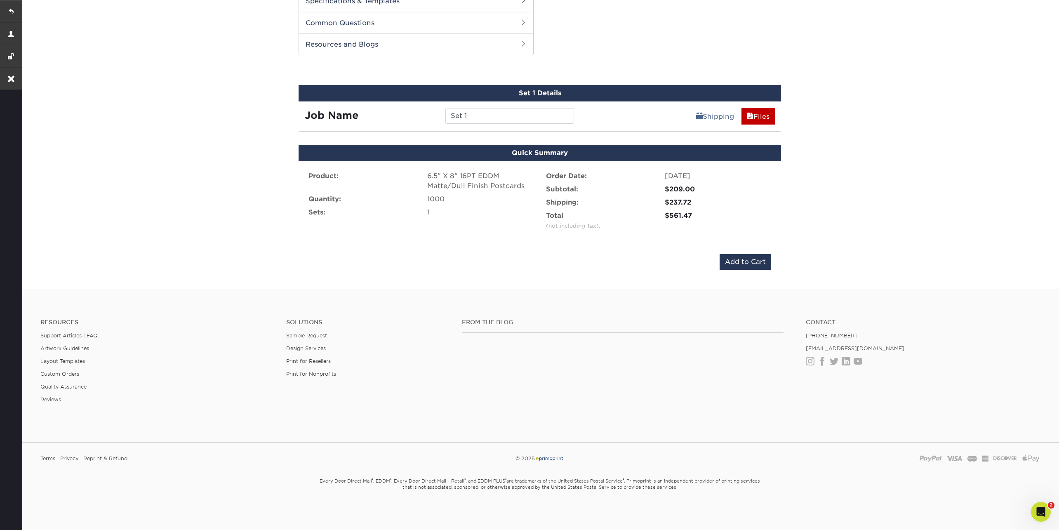
scroll to position [397, 0]
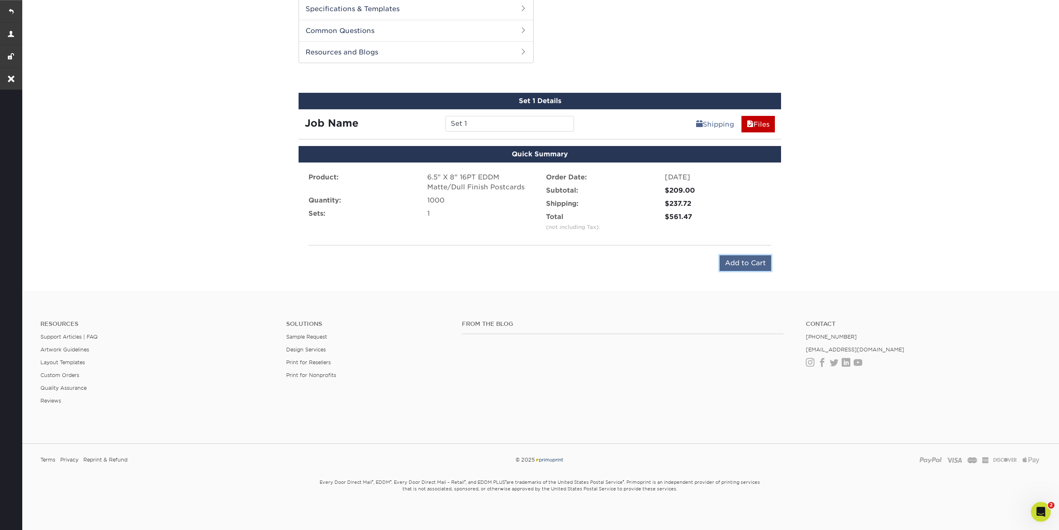
click at [756, 262] on input "Add to Cart" at bounding box center [746, 263] width 52 height 16
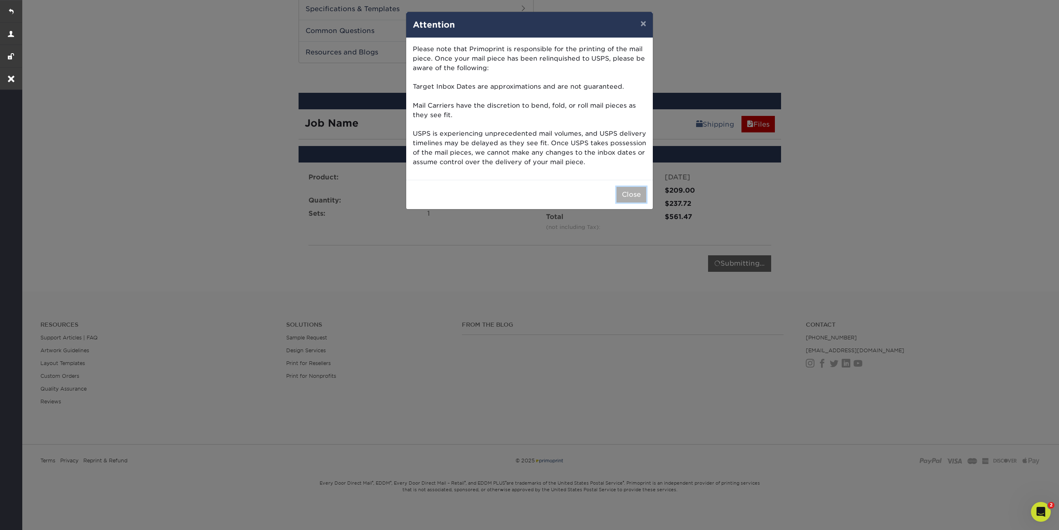
click at [635, 195] on button "Close" at bounding box center [632, 195] width 30 height 16
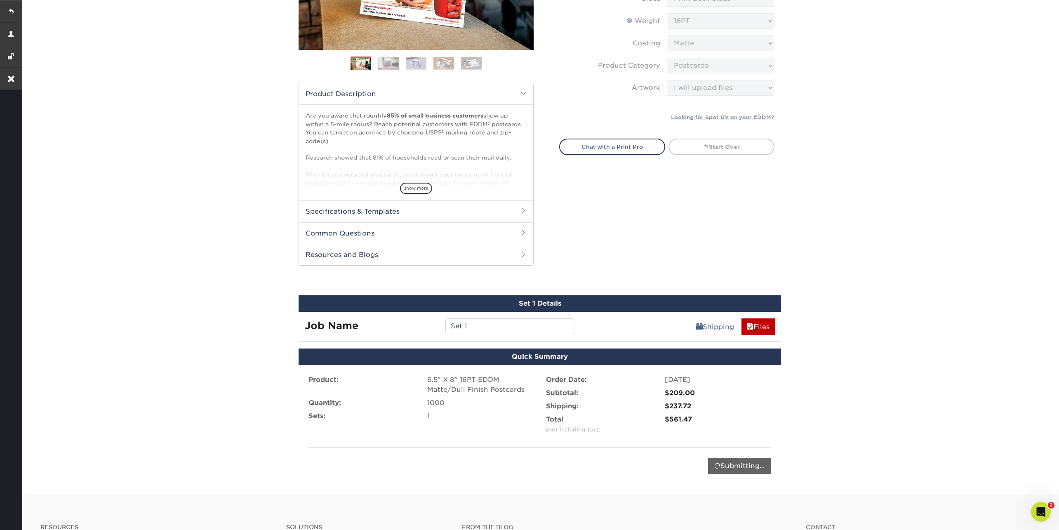
scroll to position [176, 0]
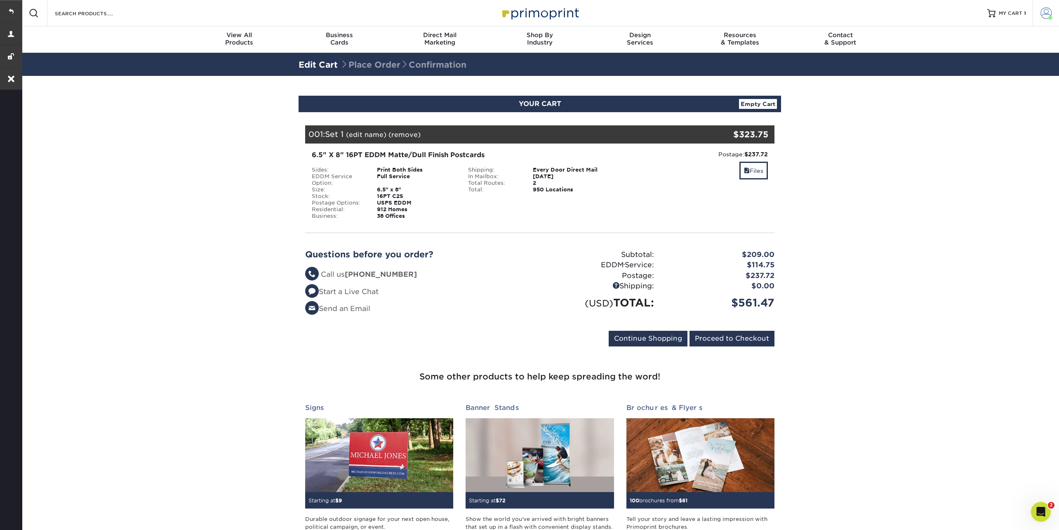
click at [1048, 14] on span at bounding box center [1047, 13] width 12 height 12
click at [467, 50] on link "Direct Mail Marketing" at bounding box center [440, 39] width 100 height 26
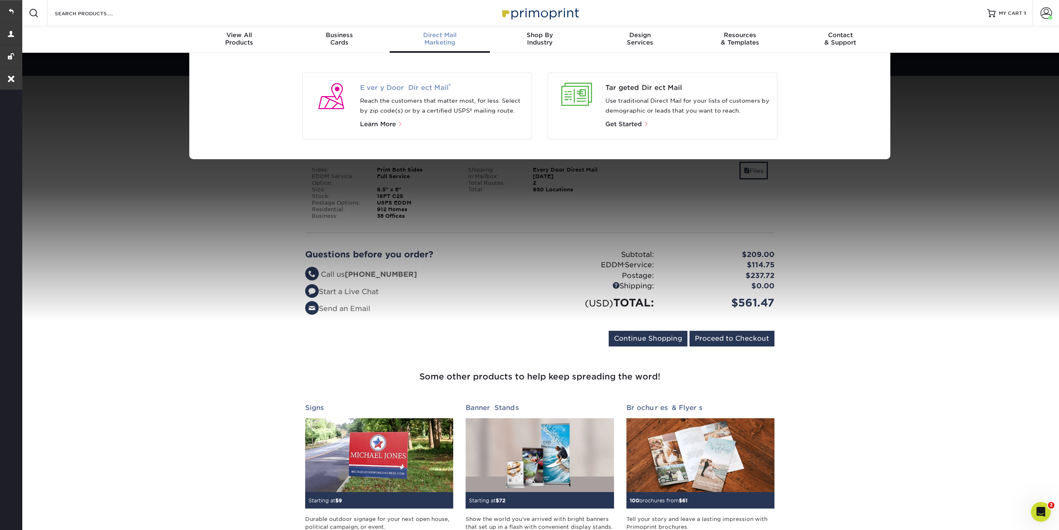
click at [422, 89] on span "Every Door Direct Mail ®" at bounding box center [442, 88] width 165 height 10
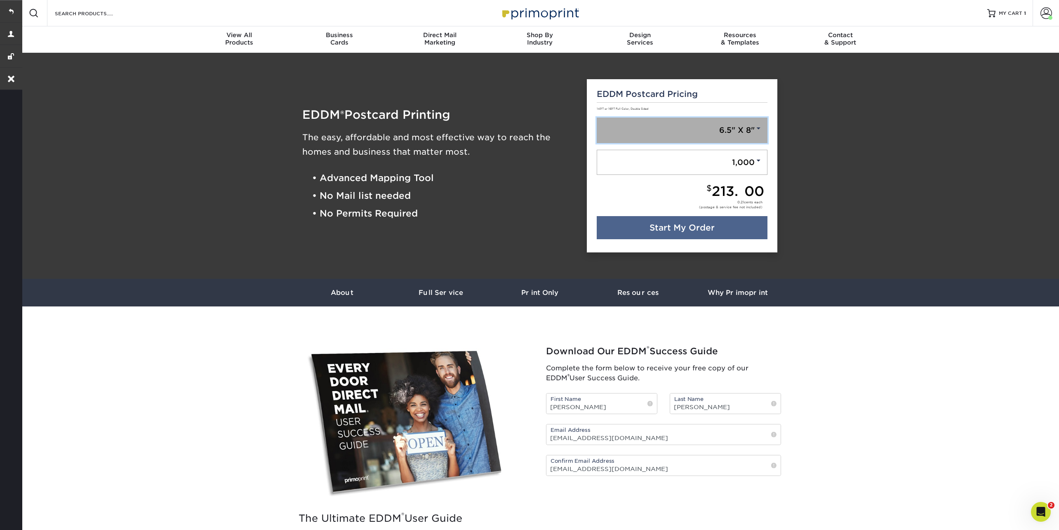
click at [704, 134] on link "6.5" X 8"" at bounding box center [682, 131] width 171 height 26
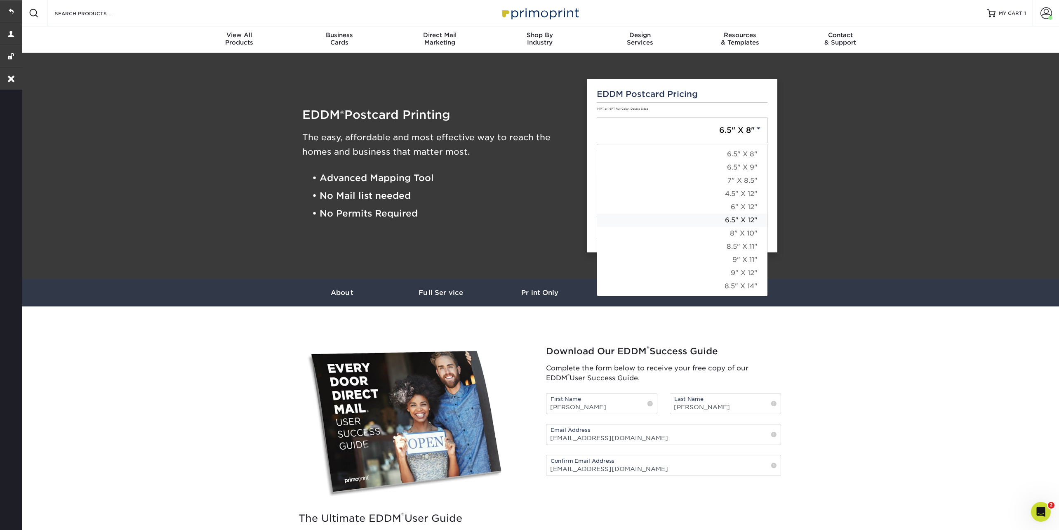
click at [713, 217] on link "6.5" X 12"" at bounding box center [682, 220] width 170 height 13
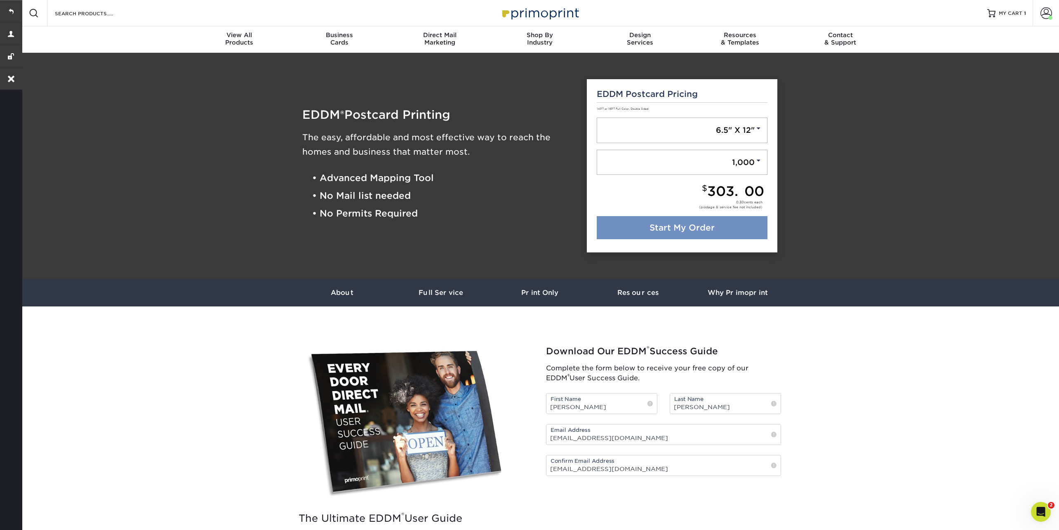
click at [699, 221] on link "Start My Order" at bounding box center [682, 227] width 171 height 23
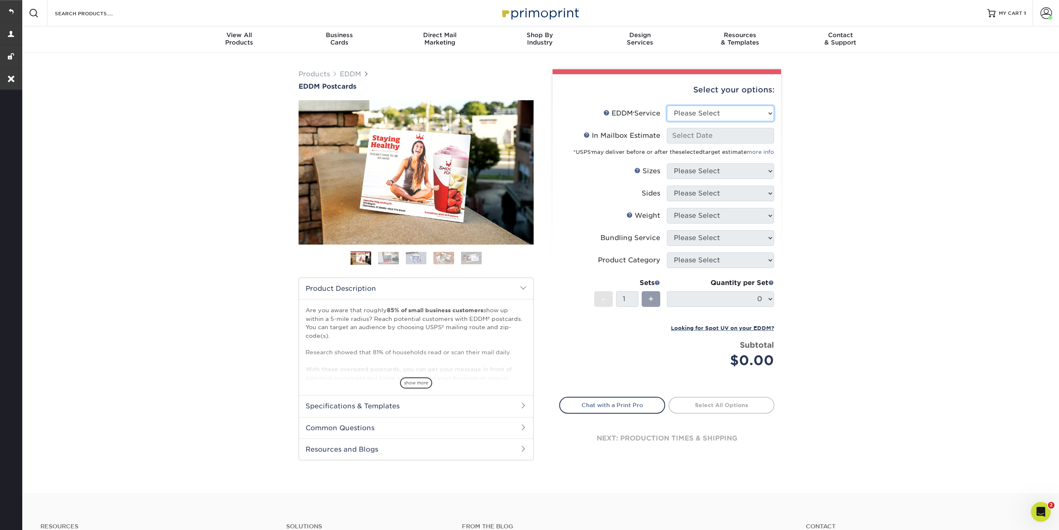
click at [694, 120] on select "Please Select Full Service Print Only" at bounding box center [720, 114] width 107 height 16
select select "full_service"
click at [667, 106] on select "Please Select Full Service Print Only" at bounding box center [720, 114] width 107 height 16
select select "-1"
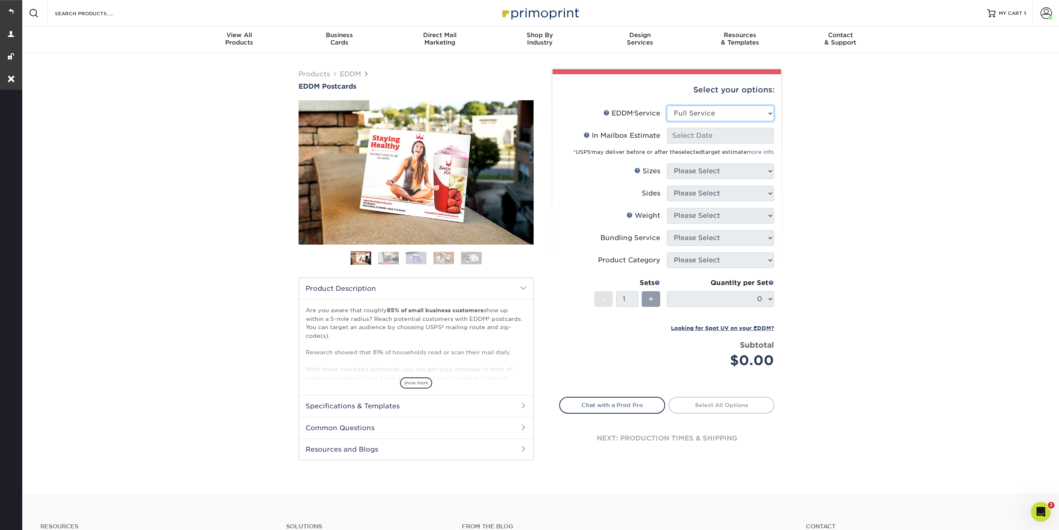
select select "-1"
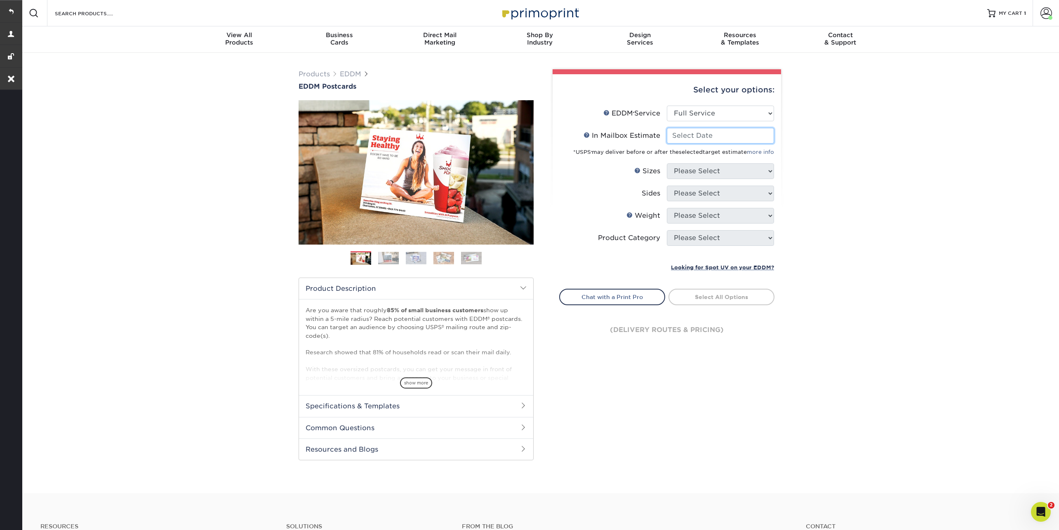
click at [690, 138] on input "In Mailbox Estimate Help In Mailbox Estimate" at bounding box center [720, 136] width 107 height 16
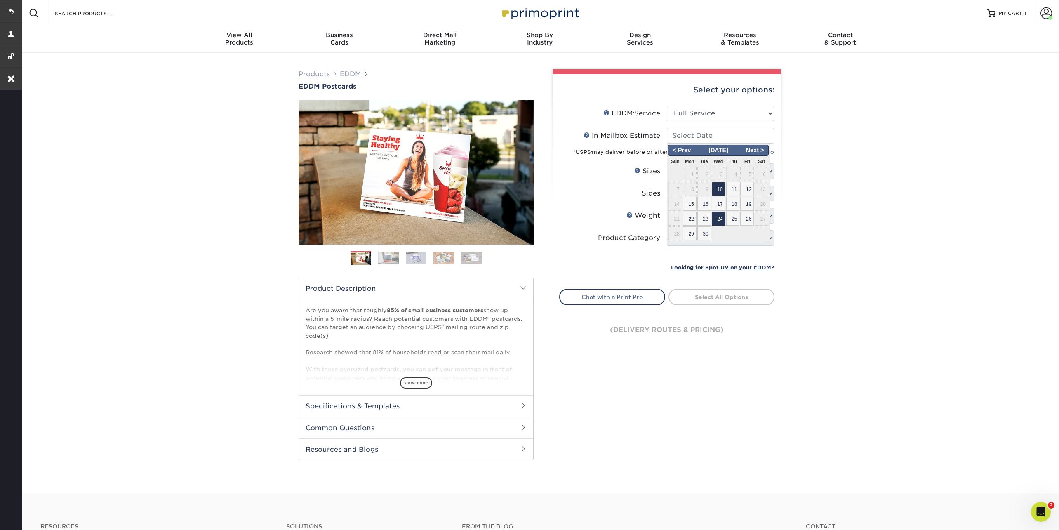
click at [716, 217] on span "24" at bounding box center [719, 219] width 14 height 14
type input "[DATE]"
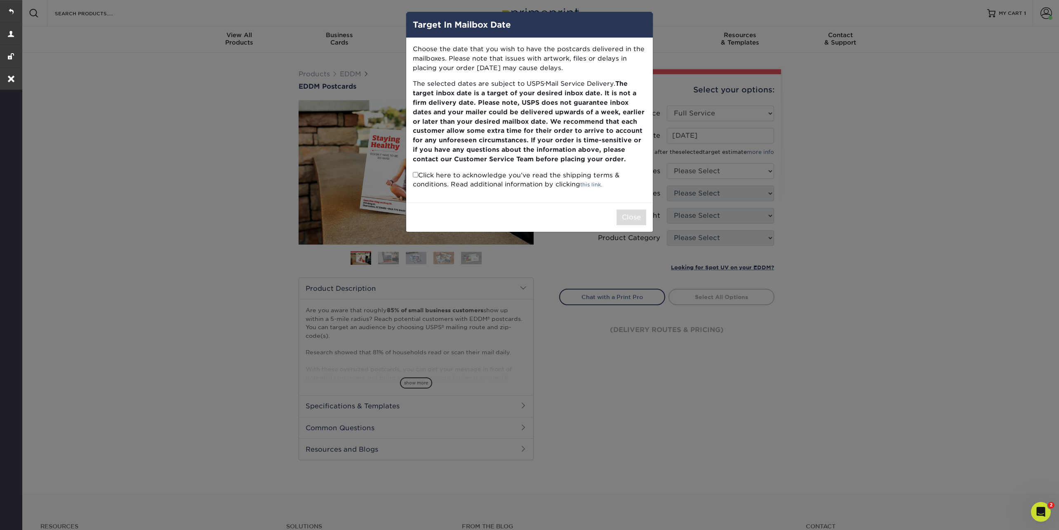
click at [413, 172] on input "checkbox" at bounding box center [415, 174] width 5 height 5
checkbox input "true"
click at [636, 216] on button "Close" at bounding box center [632, 218] width 30 height 16
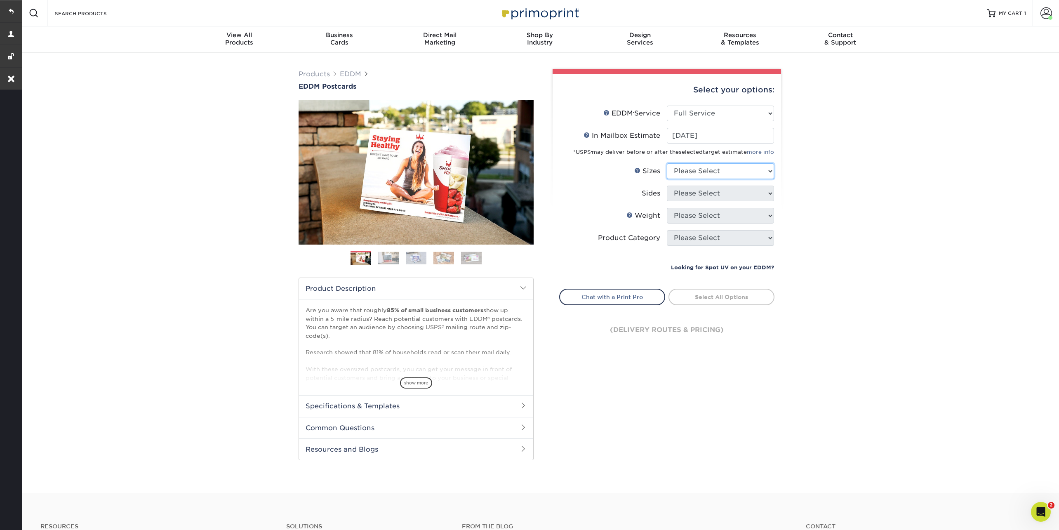
click at [694, 170] on select "Please Select 4.5" x 12" 6" x 12" 6.5" x 8" 6.5" x 9" 6.5" x 12" 7" x 8.5" 8" x…" at bounding box center [720, 171] width 107 height 16
select select "7.00x8.50"
click at [667, 163] on select "Please Select 4.5" x 12" 6" x 12" 6.5" x 8" 6.5" x 9" 6.5" x 12" 7" x 8.5" 8" x…" at bounding box center [720, 171] width 107 height 16
click at [699, 196] on select "Please Select Print Both Sides Print Front Only" at bounding box center [720, 194] width 107 height 16
select select "13abbda7-1d64-4f25-8bb2-c179b224825d"
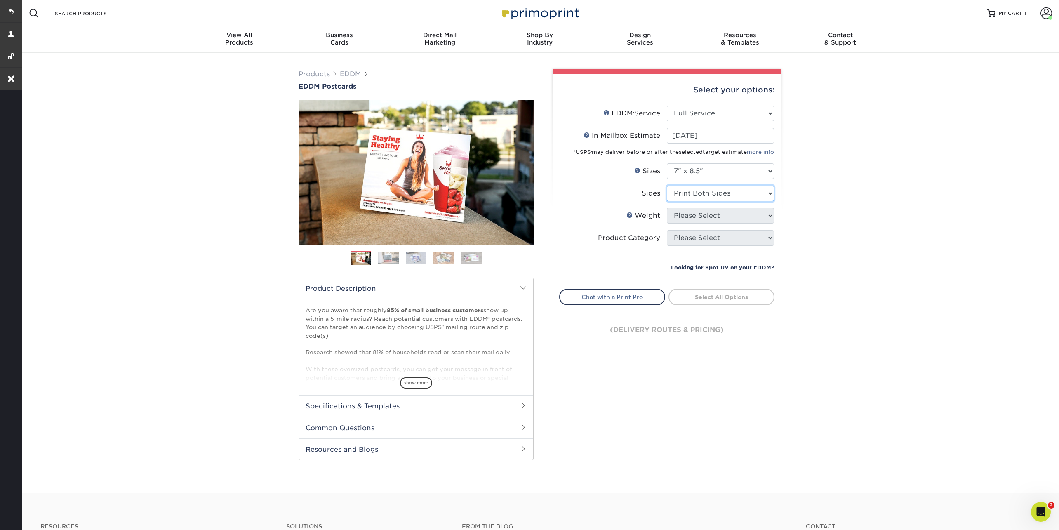
click at [667, 186] on select "Please Select Print Both Sides Print Front Only" at bounding box center [720, 194] width 107 height 16
click at [693, 214] on select "Please Select 16PT 14PT" at bounding box center [720, 216] width 107 height 16
select select "16PT"
click at [667, 208] on select "Please Select 16PT 14PT" at bounding box center [720, 216] width 107 height 16
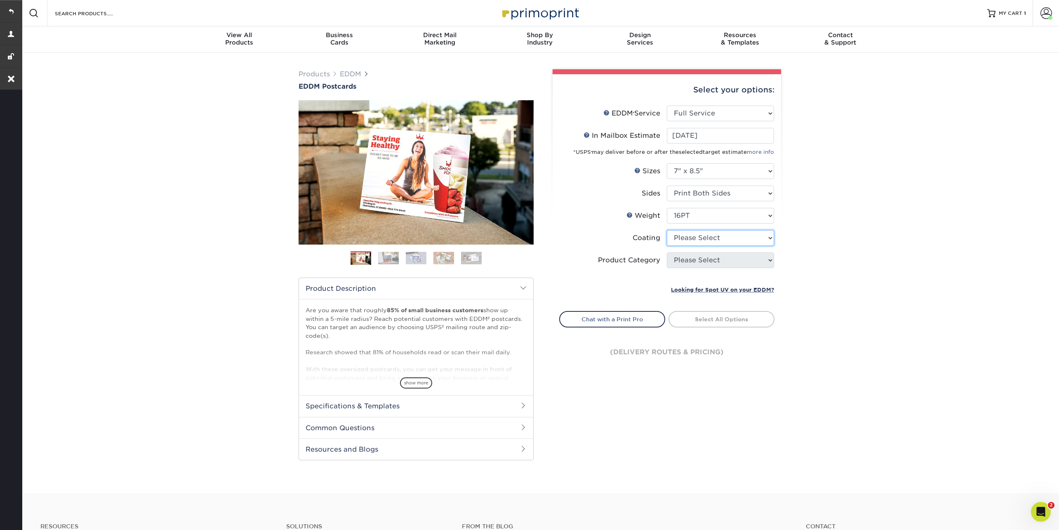
click at [690, 243] on select at bounding box center [720, 238] width 107 height 16
select select "1e8116af-acfc-44b1-83dc-8181aa338834"
click at [667, 230] on select at bounding box center [720, 238] width 107 height 16
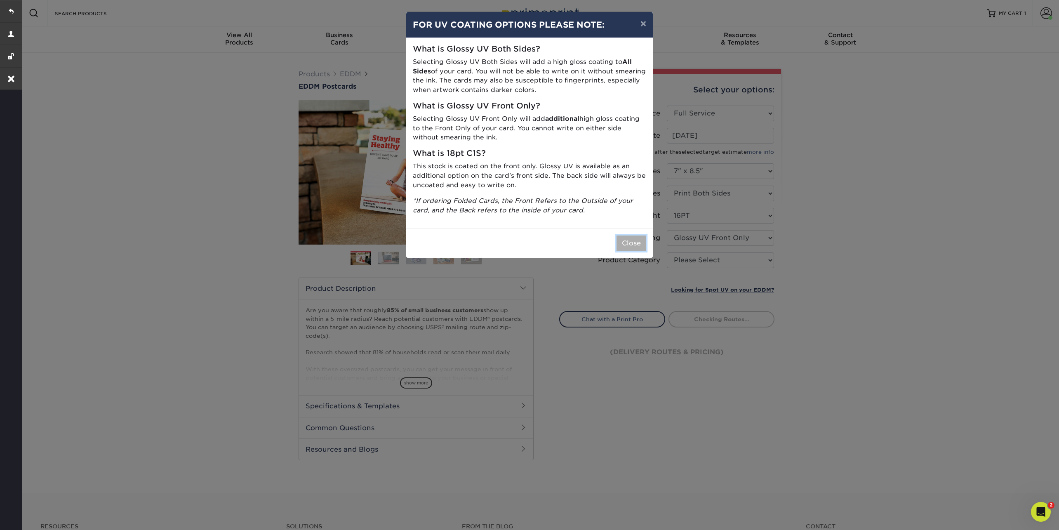
click at [637, 248] on button "Close" at bounding box center [632, 244] width 30 height 16
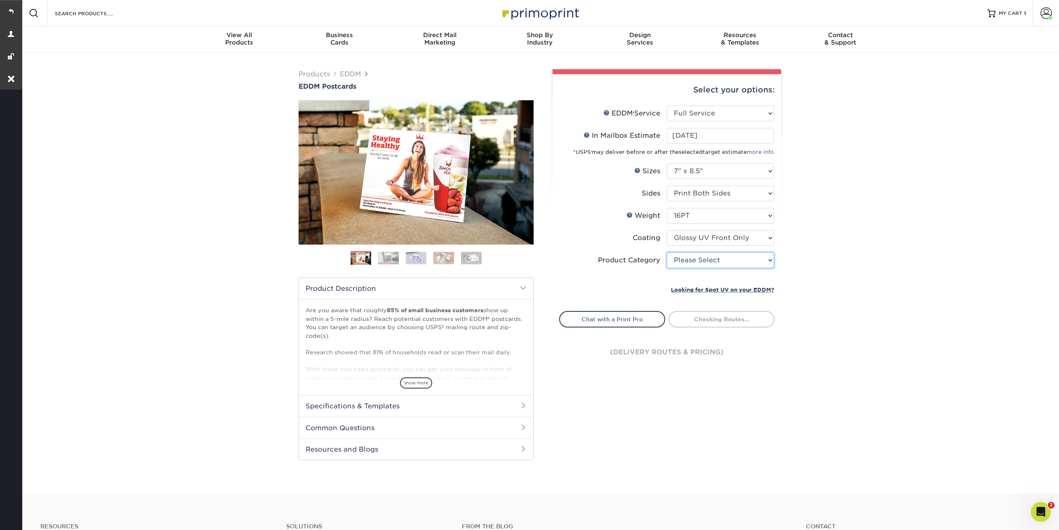
click at [713, 255] on select "Please Select Postcards" at bounding box center [720, 260] width 107 height 16
click at [667, 252] on select "Please Select Postcards" at bounding box center [720, 260] width 107 height 16
click at [706, 260] on select "Please Select Postcards" at bounding box center [720, 260] width 107 height 16
select select "9b7272e0-d6c8-4c3c-8e97-d3a1bcdab858"
click at [667, 252] on select "Please Select Postcards" at bounding box center [720, 260] width 107 height 16
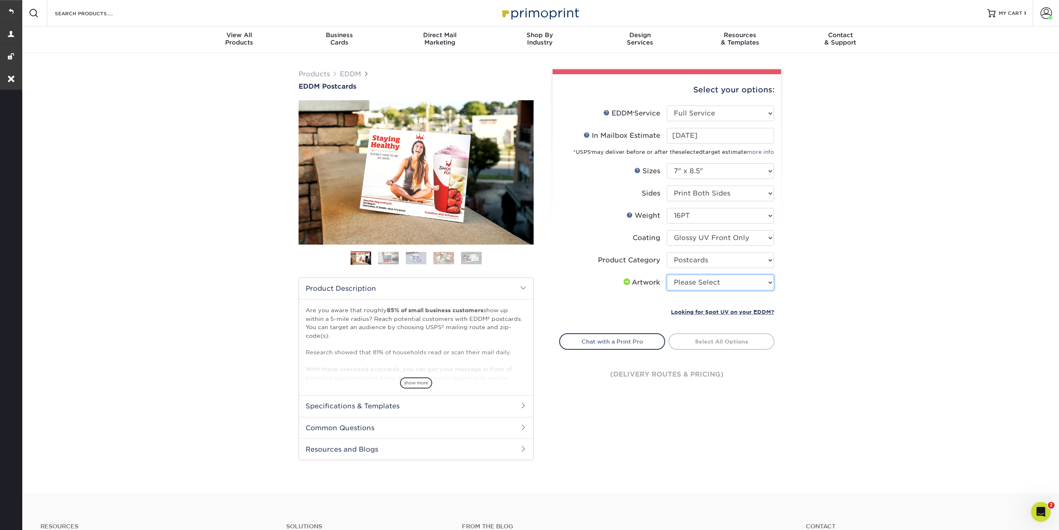
click at [696, 285] on select "Please Select I will upload files I need a design - $150" at bounding box center [720, 283] width 107 height 16
select select "upload"
click at [667, 275] on select "Please Select I will upload files I need a design - $150" at bounding box center [720, 283] width 107 height 16
click at [696, 341] on link "Select Routes" at bounding box center [722, 340] width 106 height 15
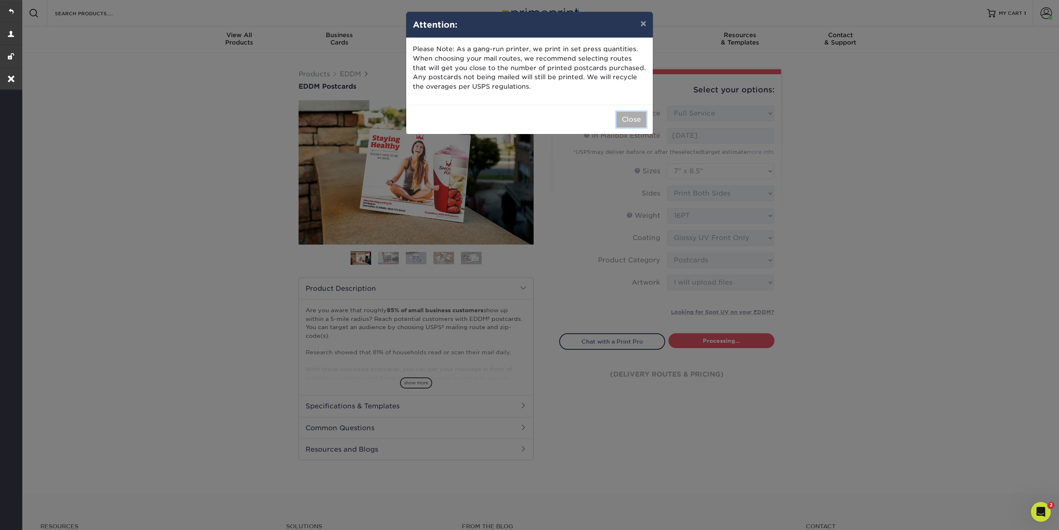
click at [634, 117] on button "Close" at bounding box center [632, 120] width 30 height 16
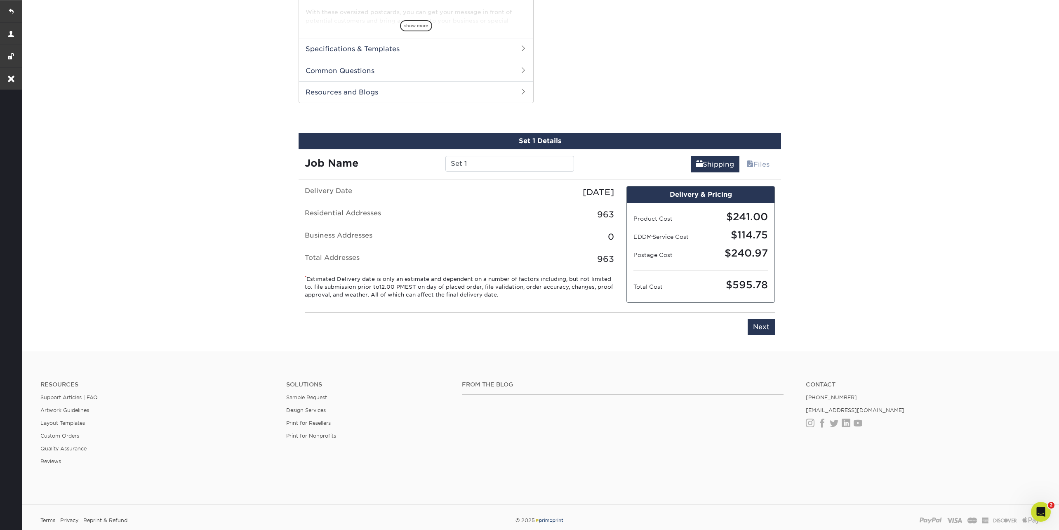
scroll to position [355, 0]
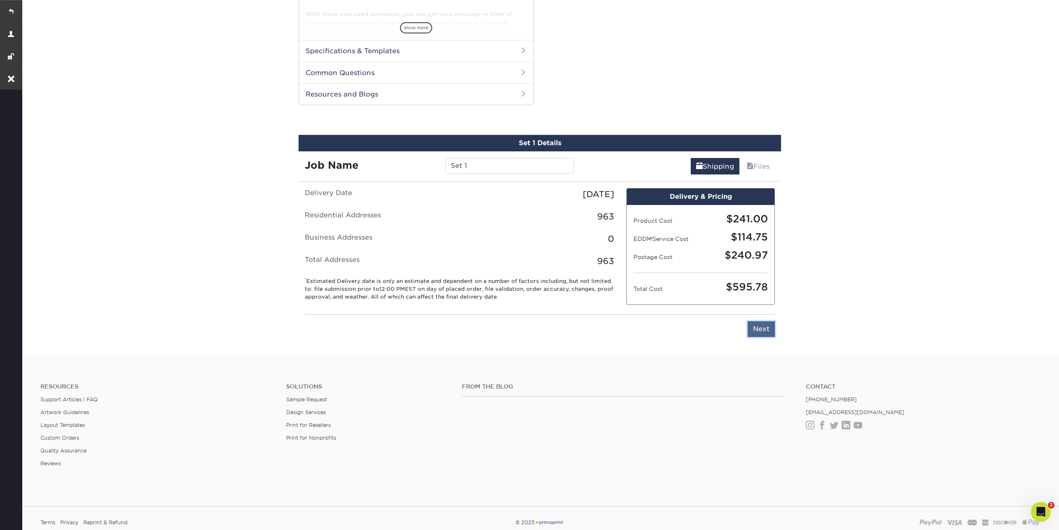
click at [763, 337] on input "Next" at bounding box center [761, 329] width 27 height 16
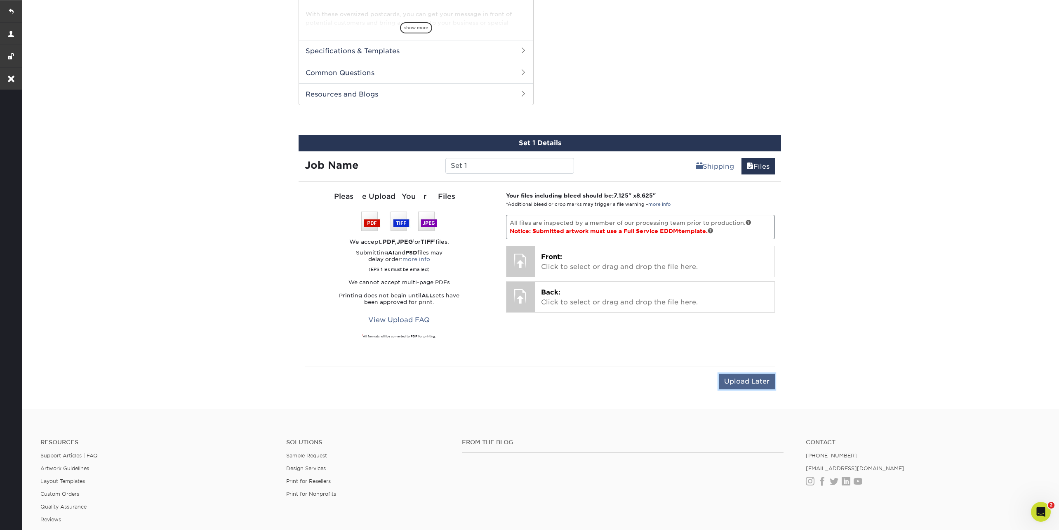
click at [759, 378] on input "Upload Later" at bounding box center [747, 382] width 56 height 16
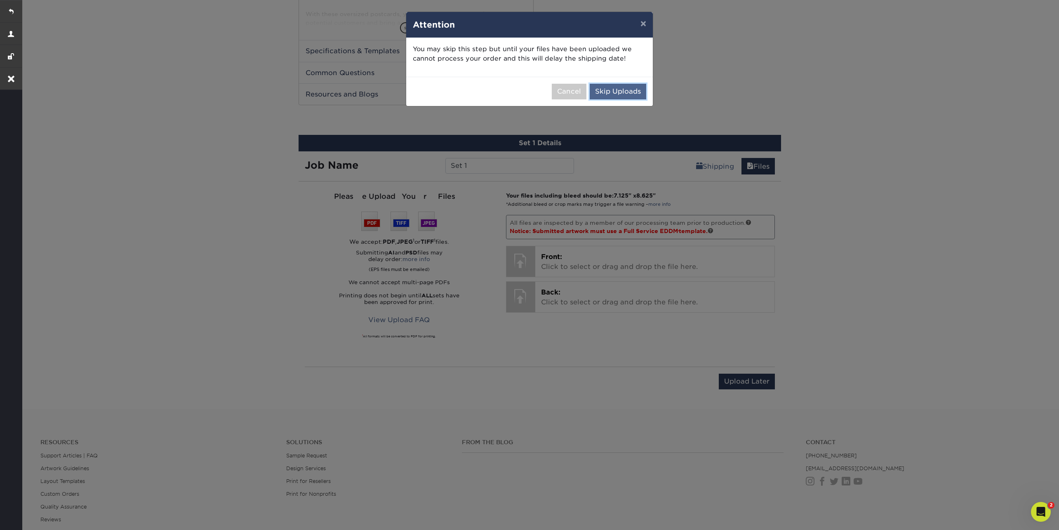
click at [636, 92] on button "Skip Uploads" at bounding box center [618, 92] width 57 height 16
